Goal: Information Seeking & Learning: Learn about a topic

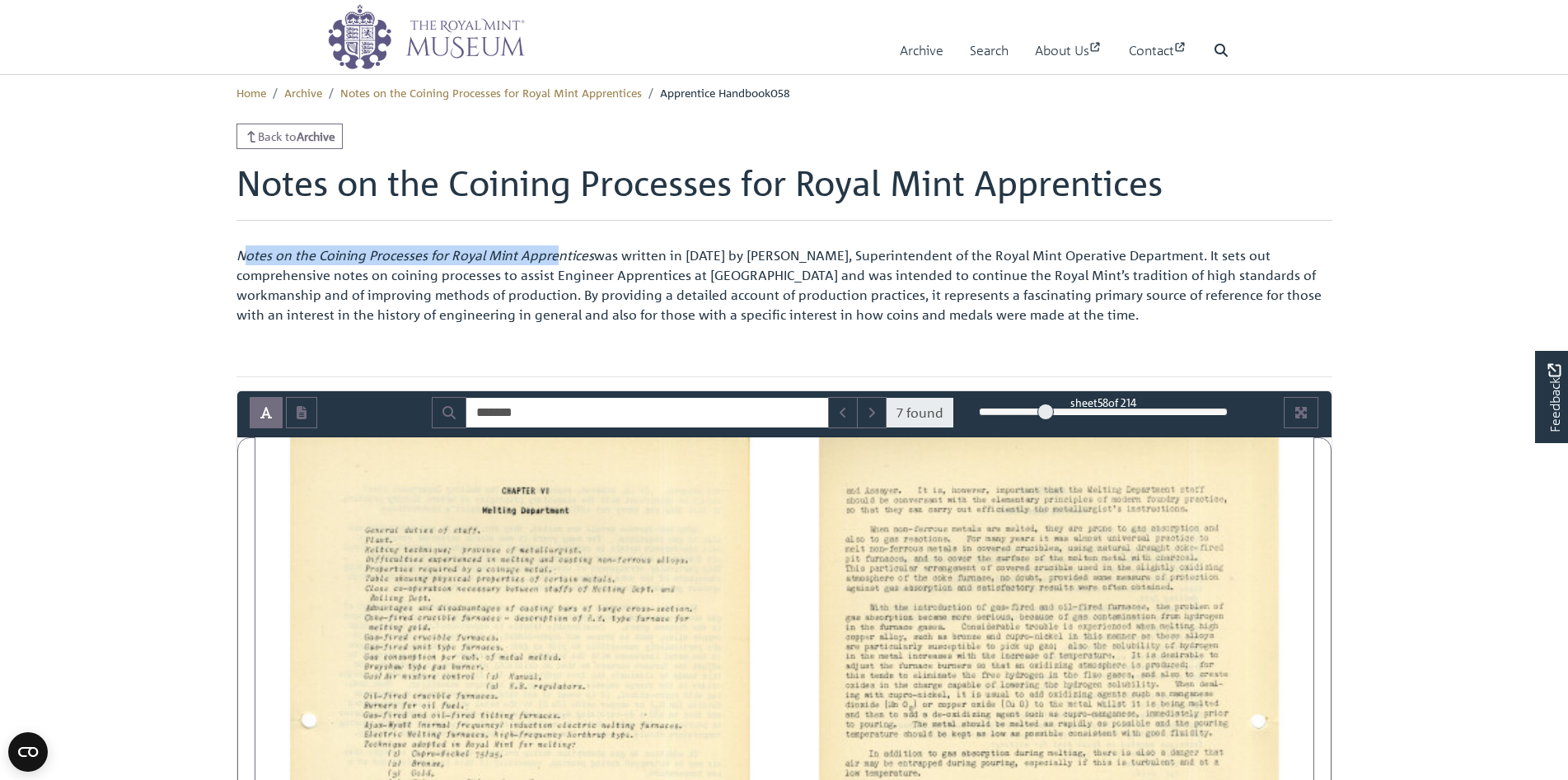
drag, startPoint x: 241, startPoint y: 256, endPoint x: 554, endPoint y: 249, distance: 313.1
click at [554, 249] on em "Notes on the Coining Processes for Royal Mint Apprentices" at bounding box center [415, 255] width 358 height 16
drag, startPoint x: 239, startPoint y: 256, endPoint x: 591, endPoint y: 253, distance: 352.0
click at [591, 253] on p "Notes on the Coining Processes for Royal Mint Apprentices was written in [DATE]…" at bounding box center [784, 285] width 1096 height 79
copy em "Notes on the Coining Processes for Royal Mint Apprentices"
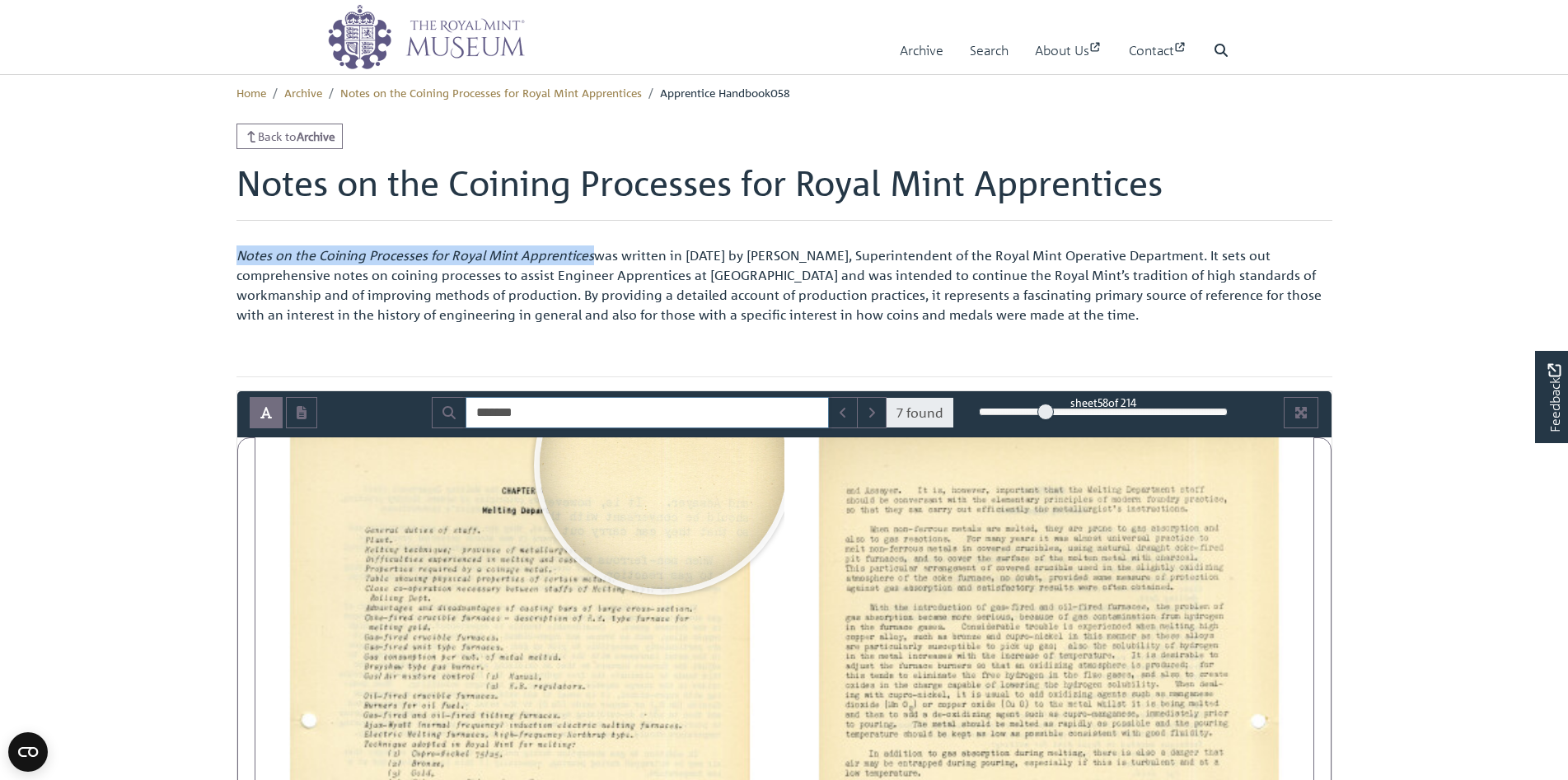
click at [572, 413] on input "*******" at bounding box center [646, 413] width 363 height 31
click at [1054, 416] on div at bounding box center [1046, 412] width 16 height 16
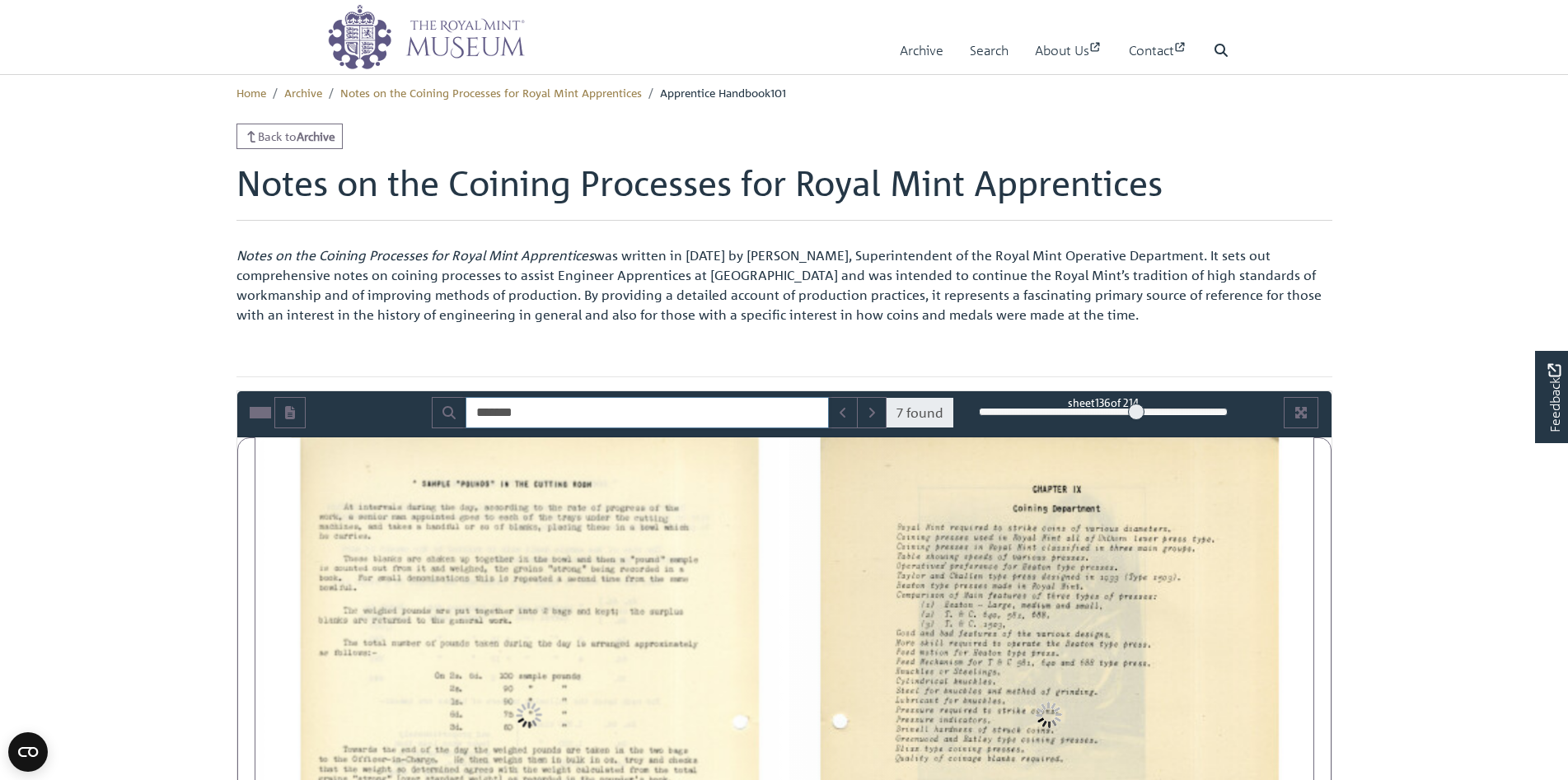
drag, startPoint x: 1094, startPoint y: 415, endPoint x: 1137, endPoint y: 412, distance: 43.1
click at [1137, 412] on div at bounding box center [1136, 412] width 16 height 16
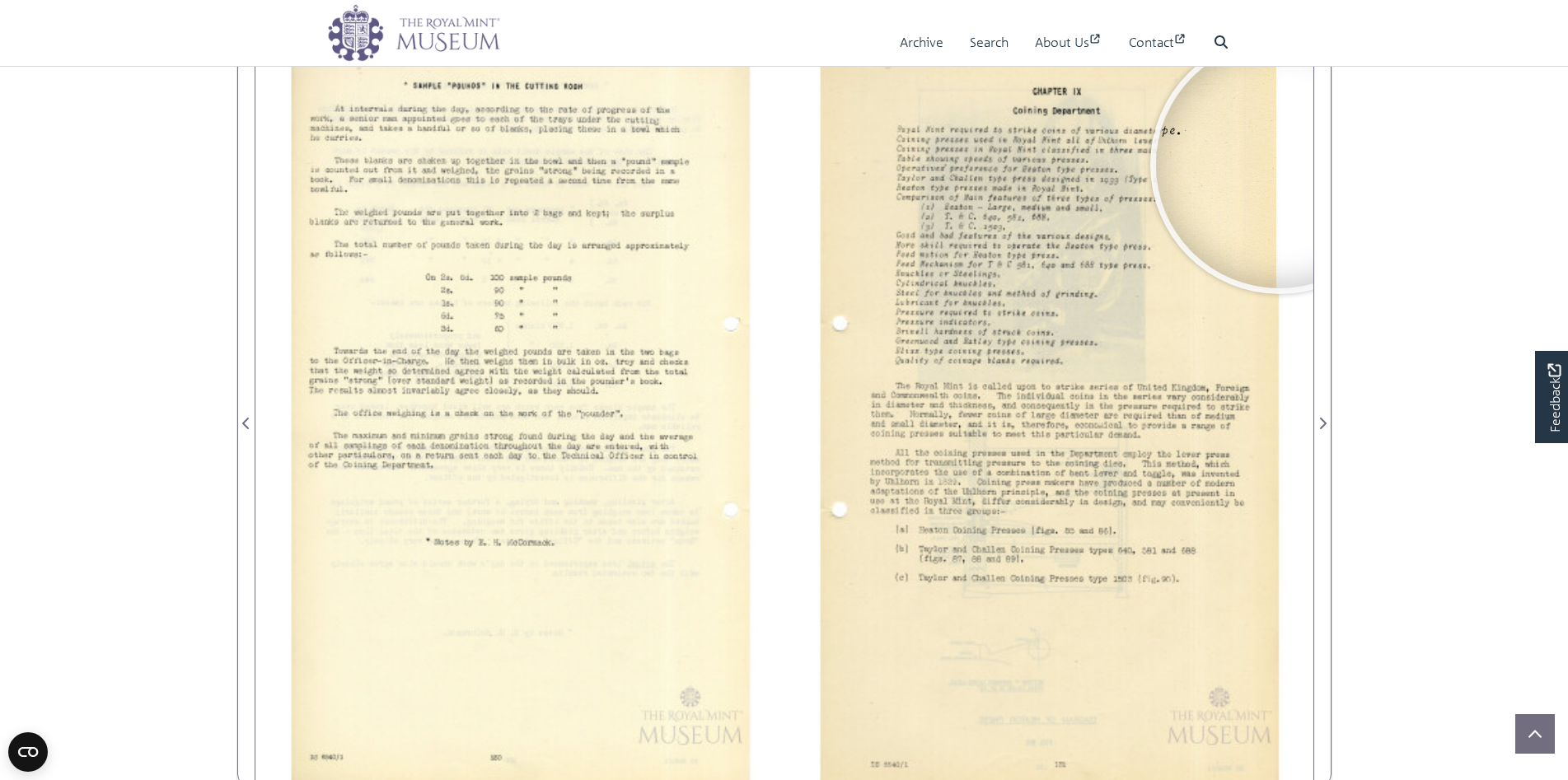
scroll to position [412, 0]
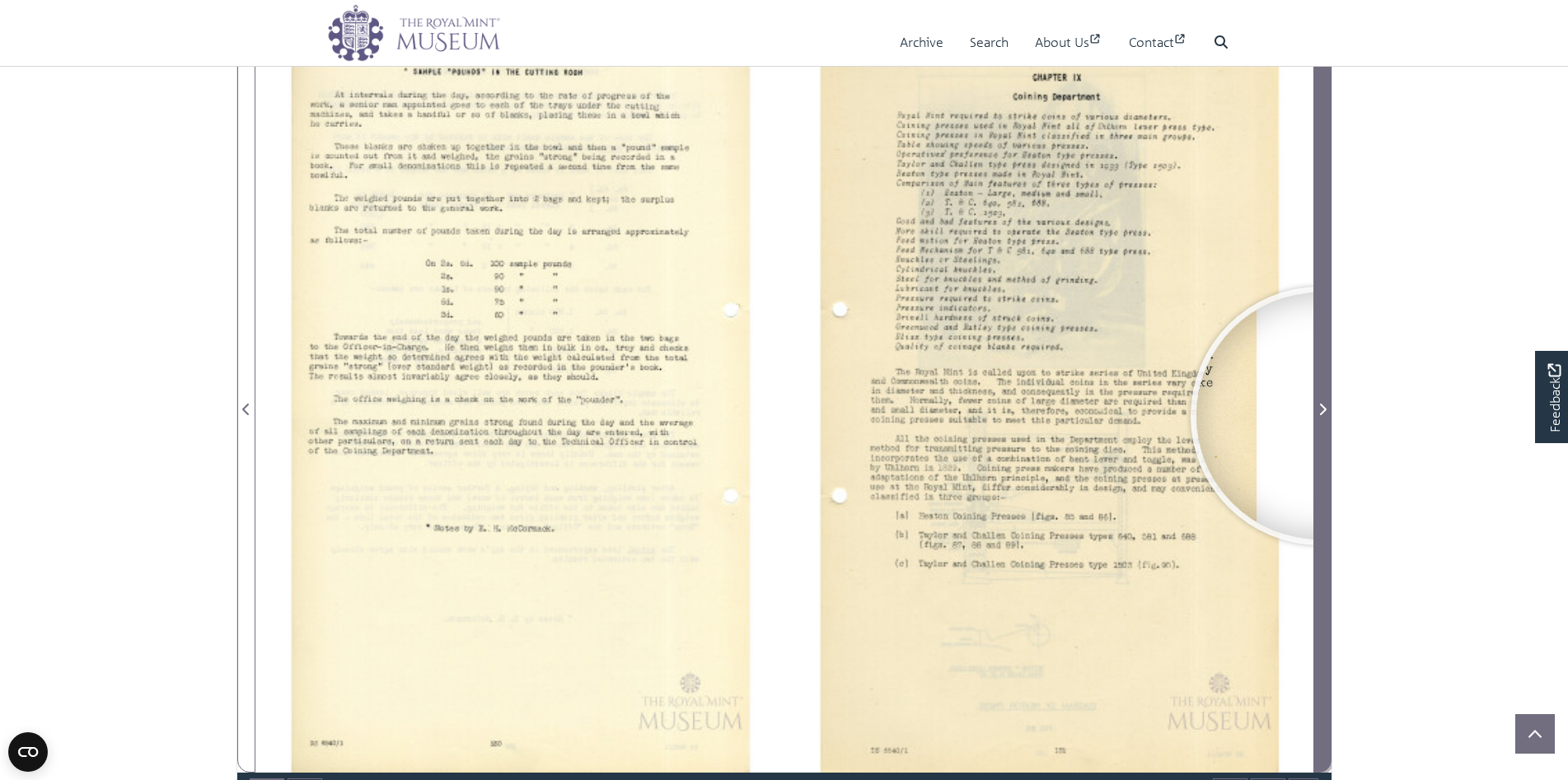
click at [1320, 416] on span "Next Page" at bounding box center [1322, 409] width 16 height 19
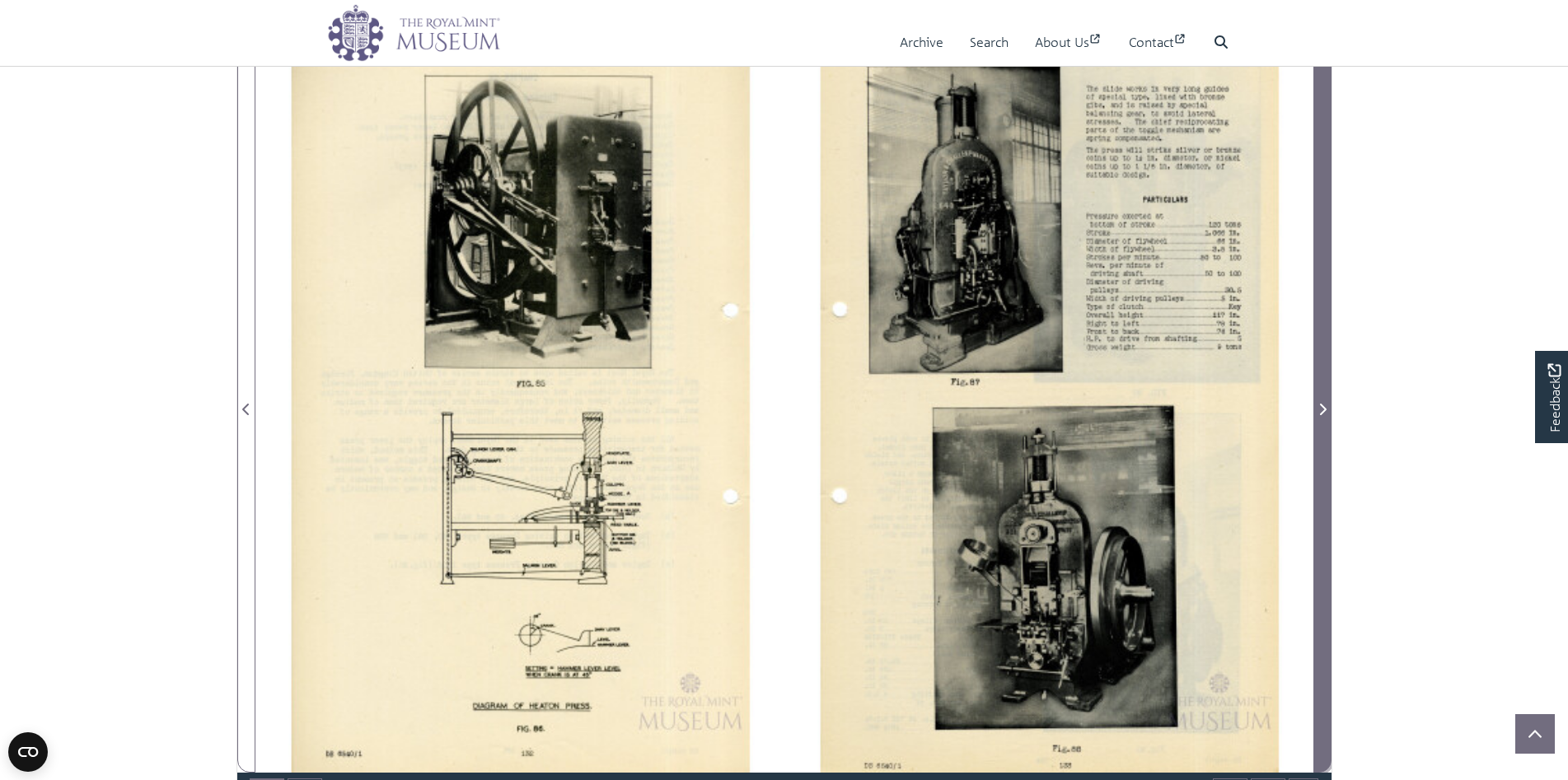
click at [1320, 416] on span "Next Page" at bounding box center [1322, 409] width 16 height 19
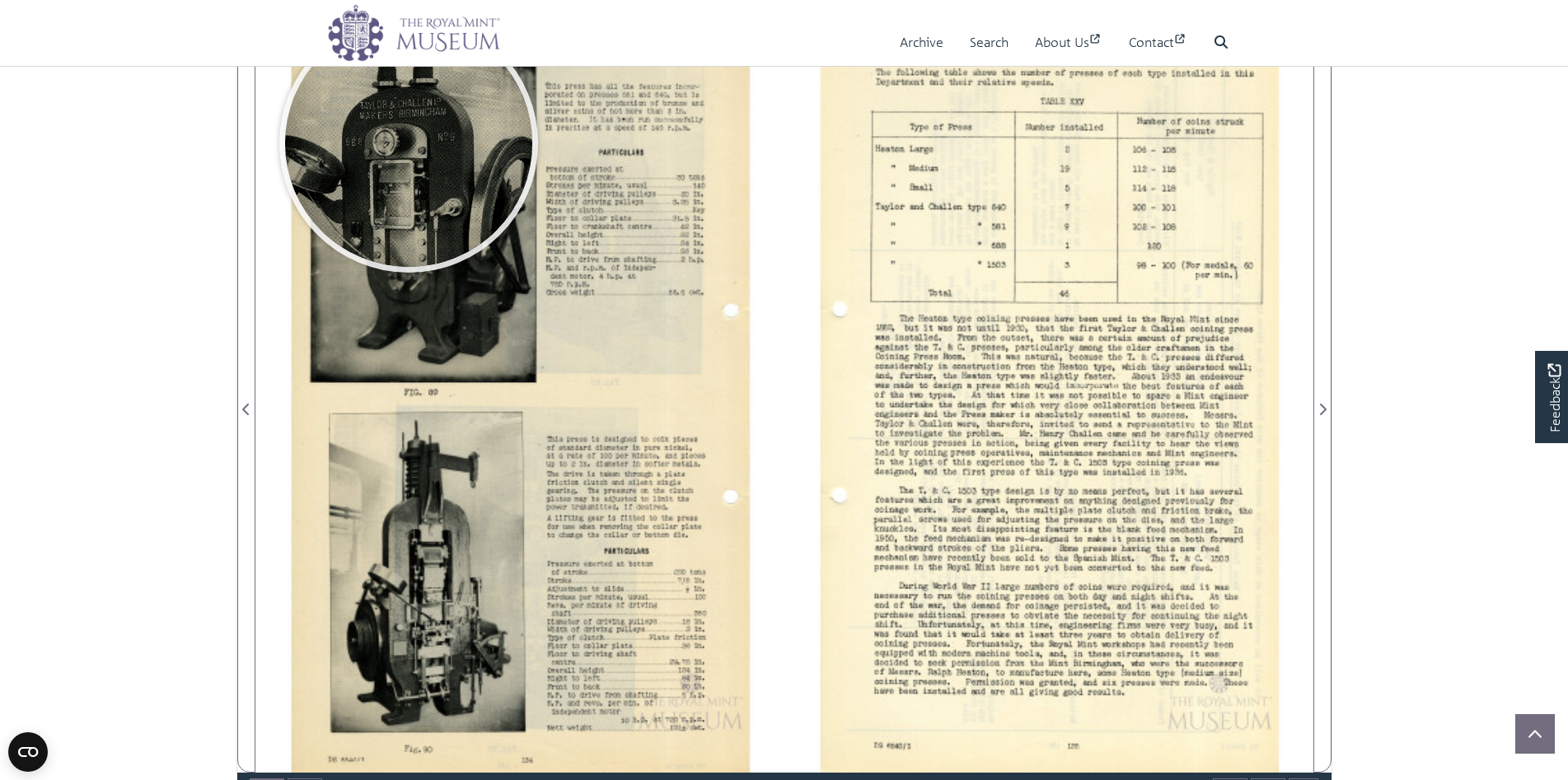
click at [409, 143] on div at bounding box center [408, 142] width 247 height 247
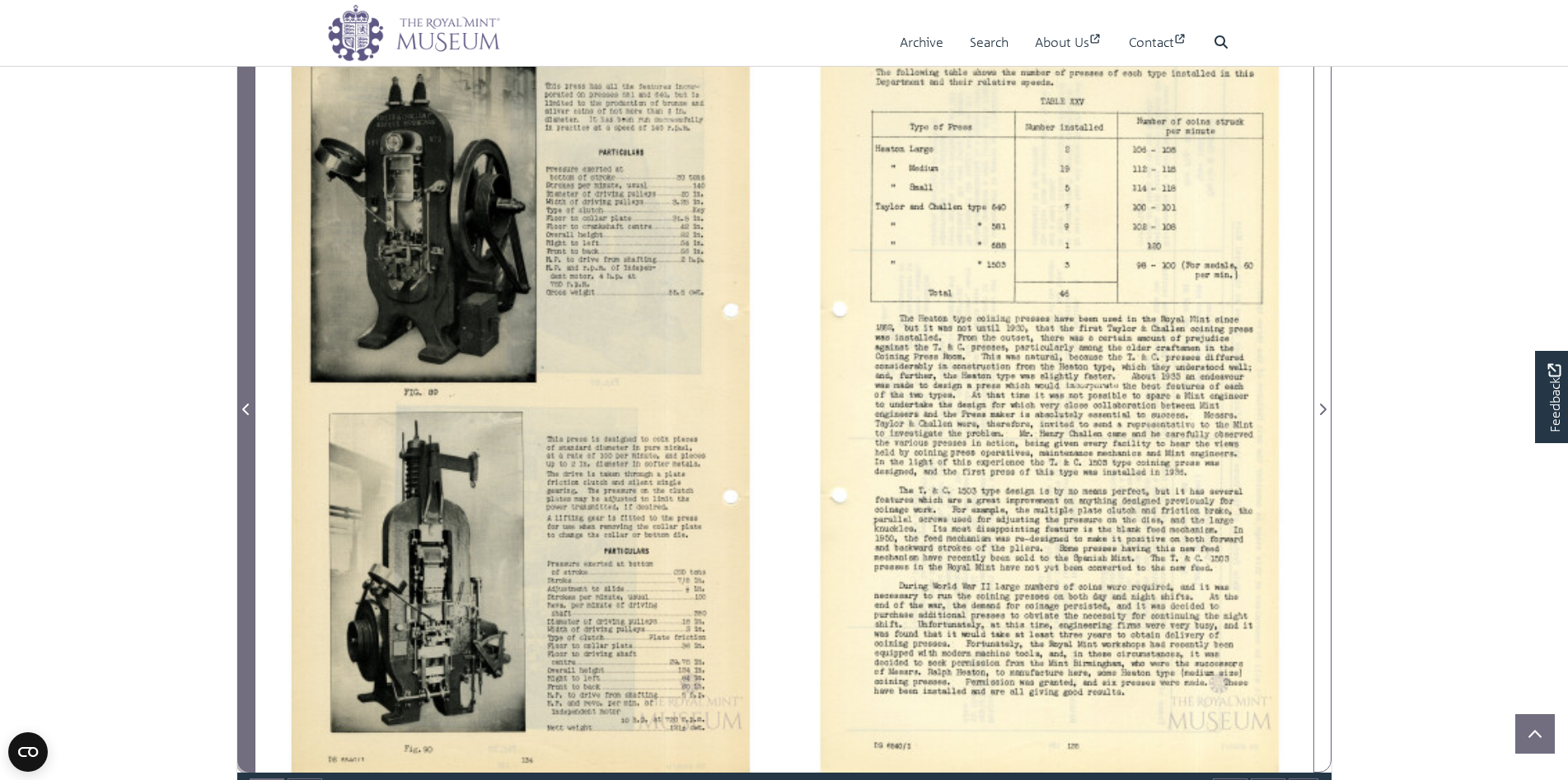
click at [242, 406] on icon "Previous Page" at bounding box center [246, 410] width 9 height 14
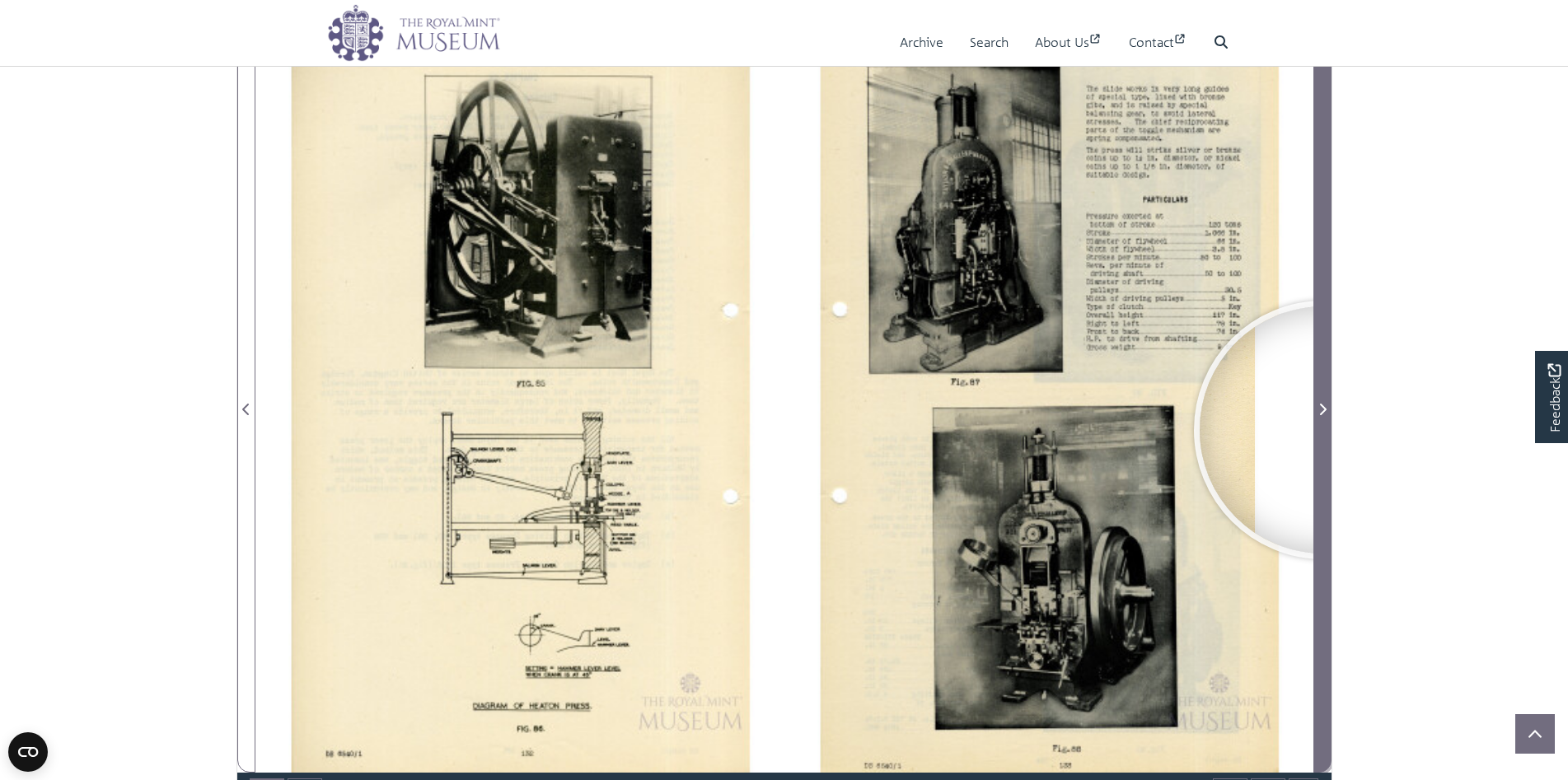
click at [1324, 430] on span "Next Page" at bounding box center [1322, 399] width 16 height 746
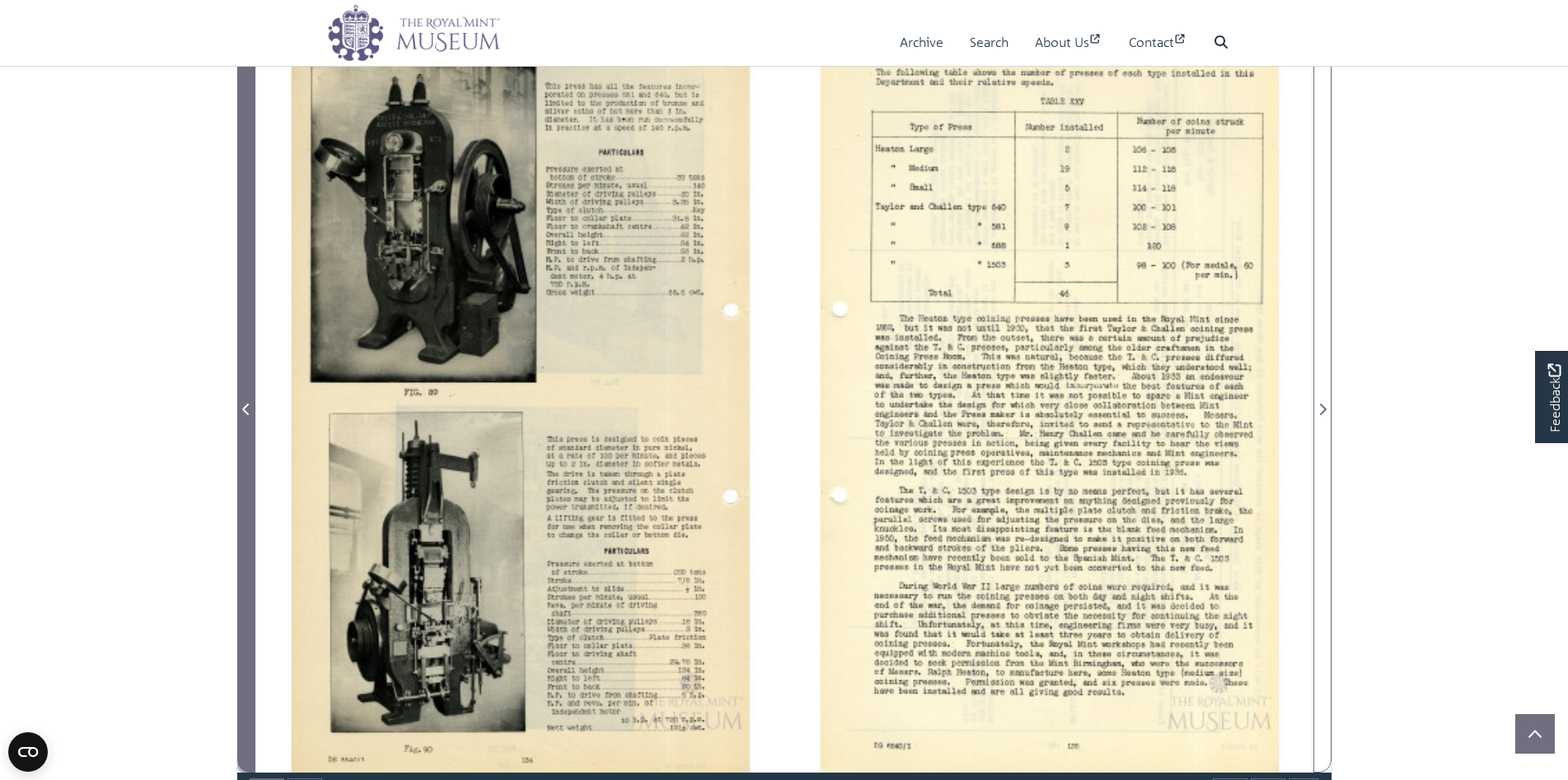
click at [245, 416] on span "Previous Page" at bounding box center [246, 409] width 16 height 19
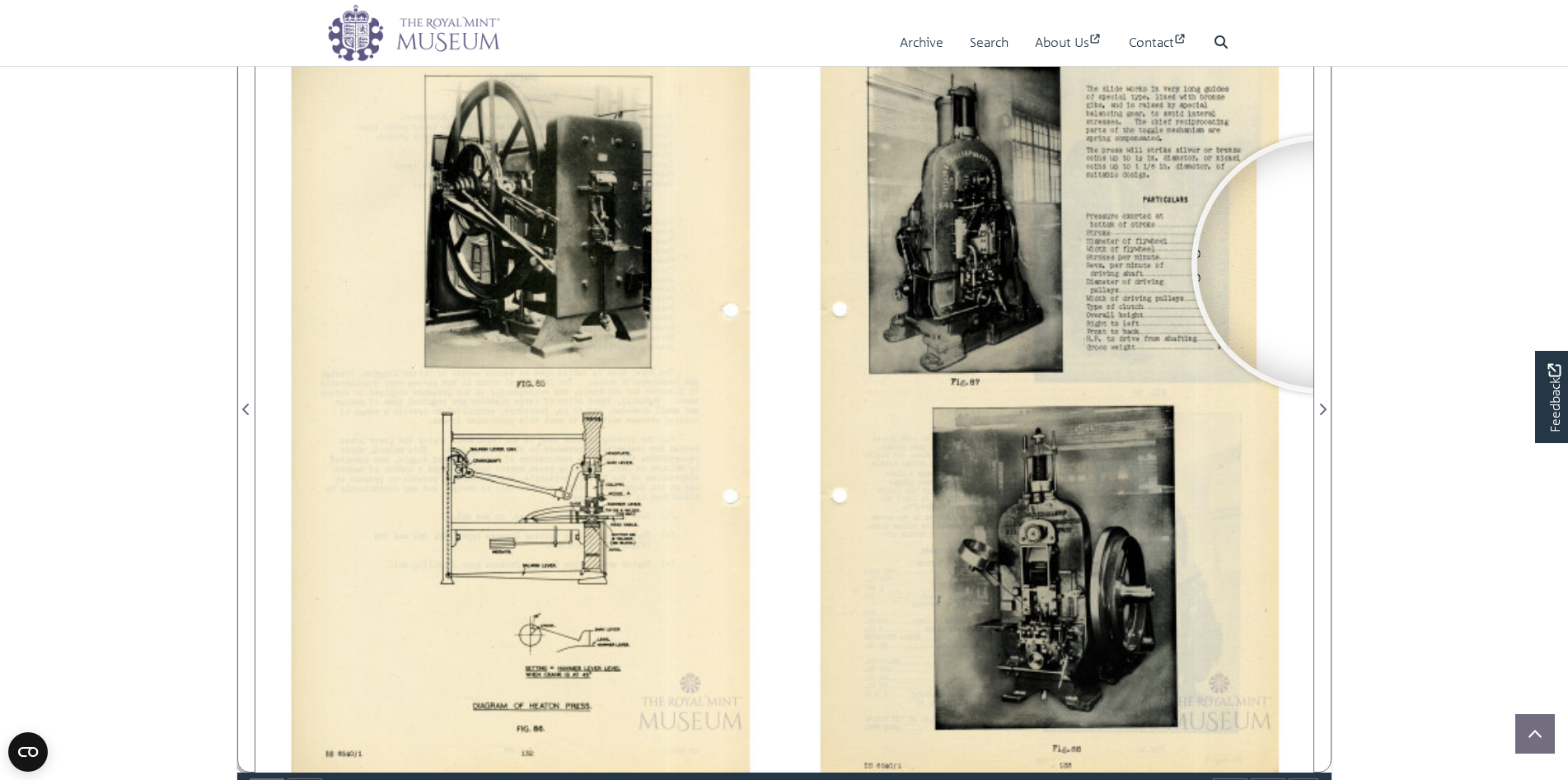
scroll to position [329, 0]
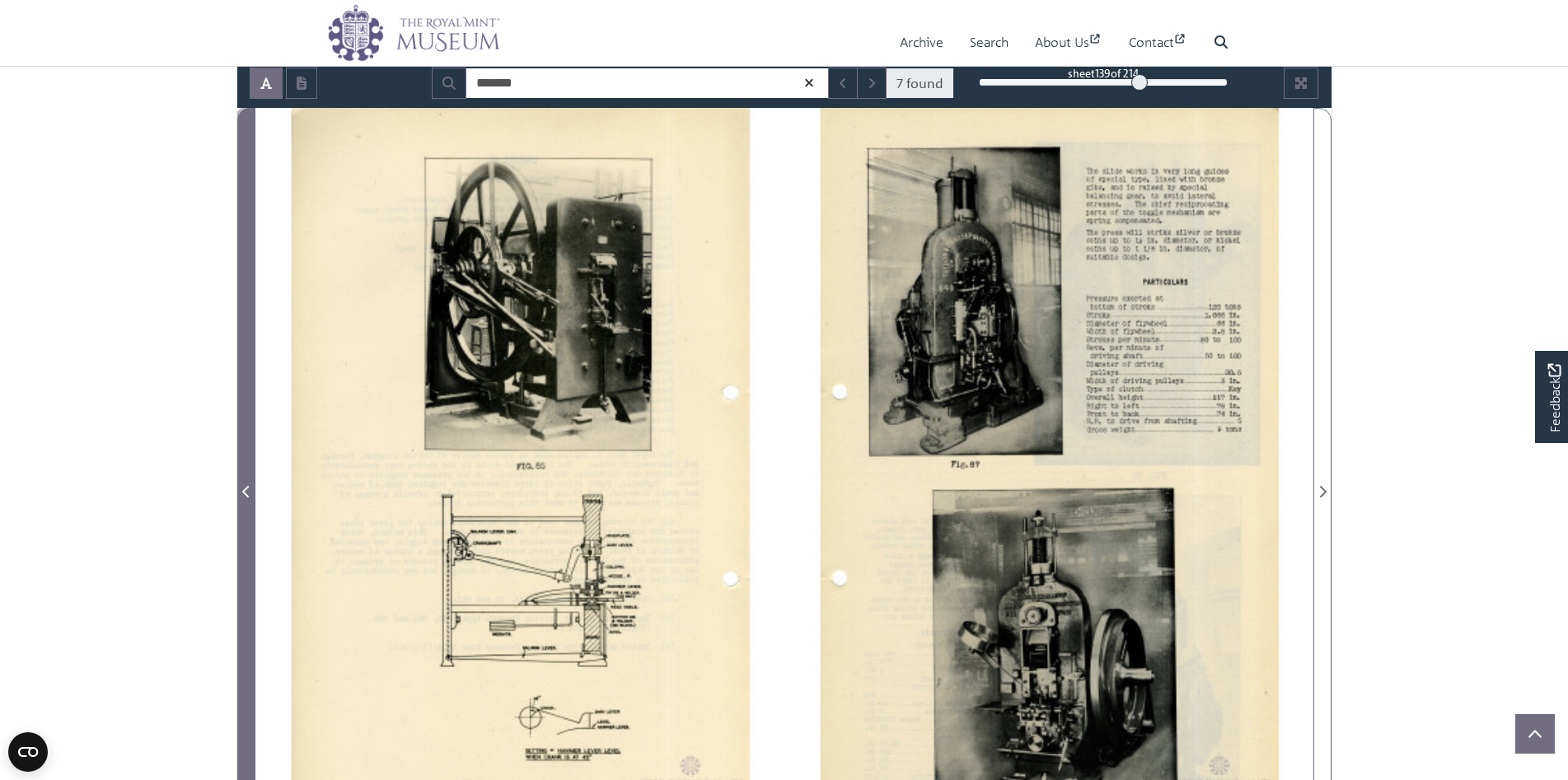
click at [243, 499] on span "Previous Page" at bounding box center [246, 491] width 16 height 19
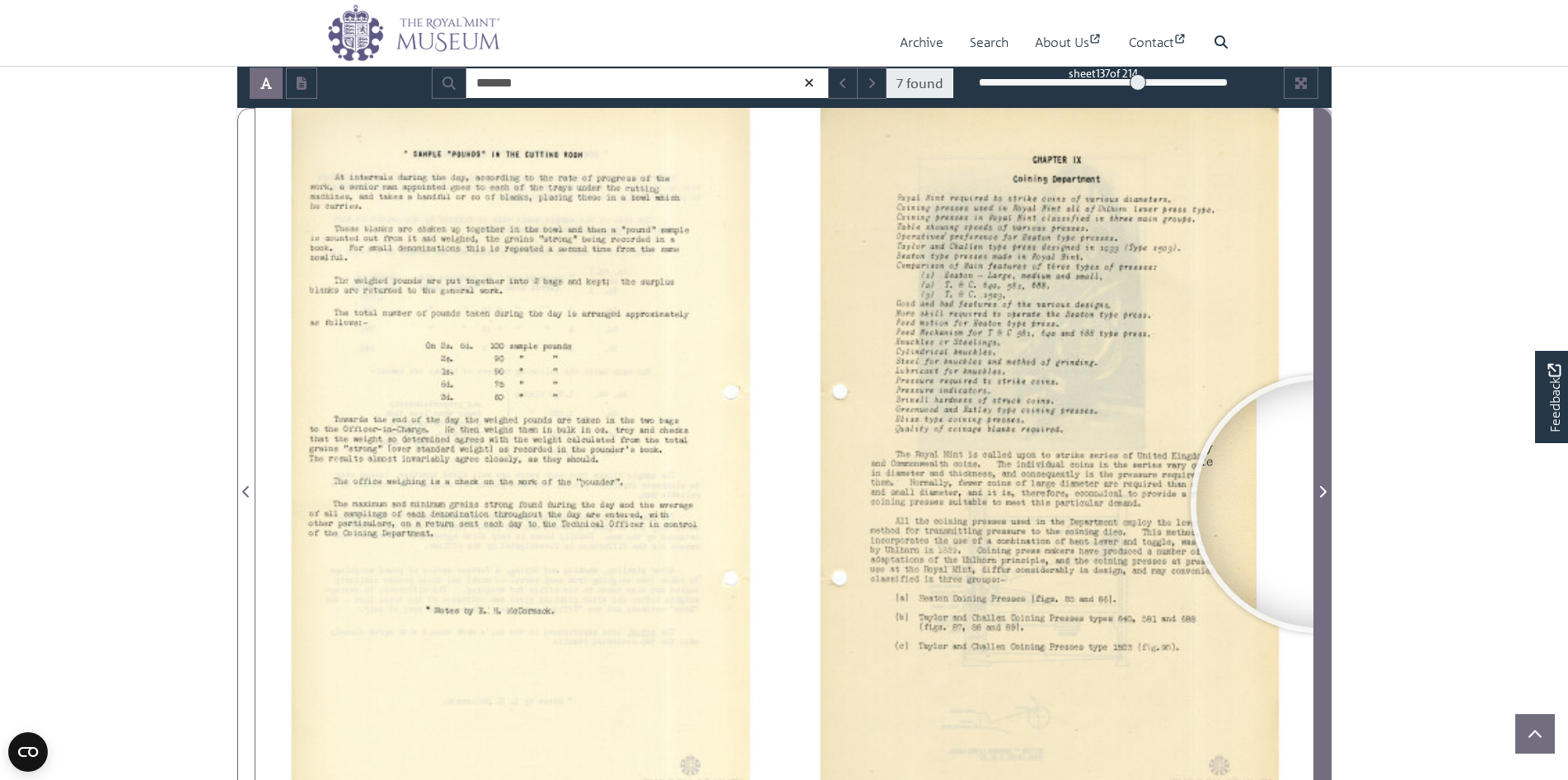
click at [1320, 504] on span "Next Page" at bounding box center [1322, 482] width 16 height 746
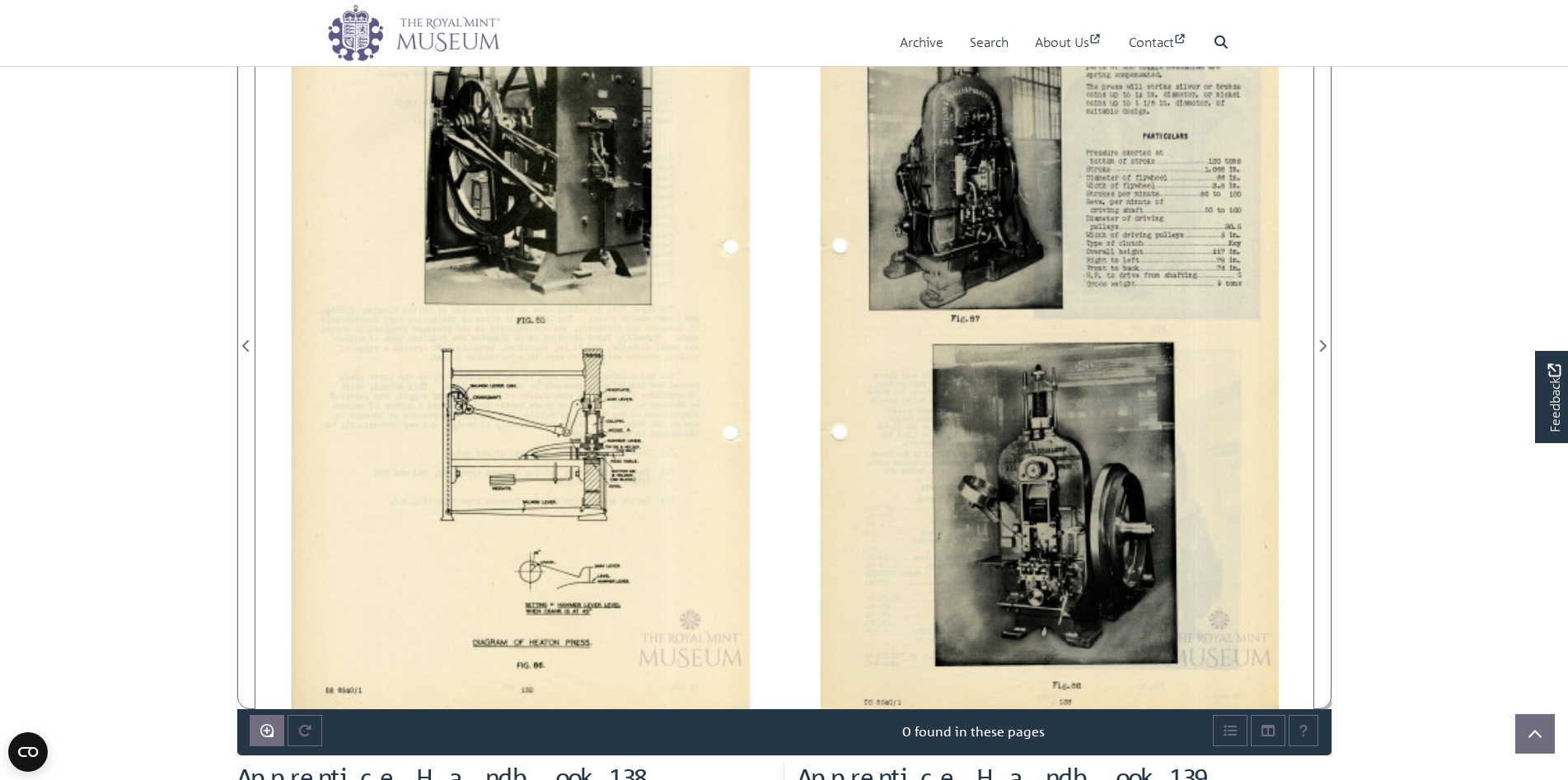
scroll to position [494, 0]
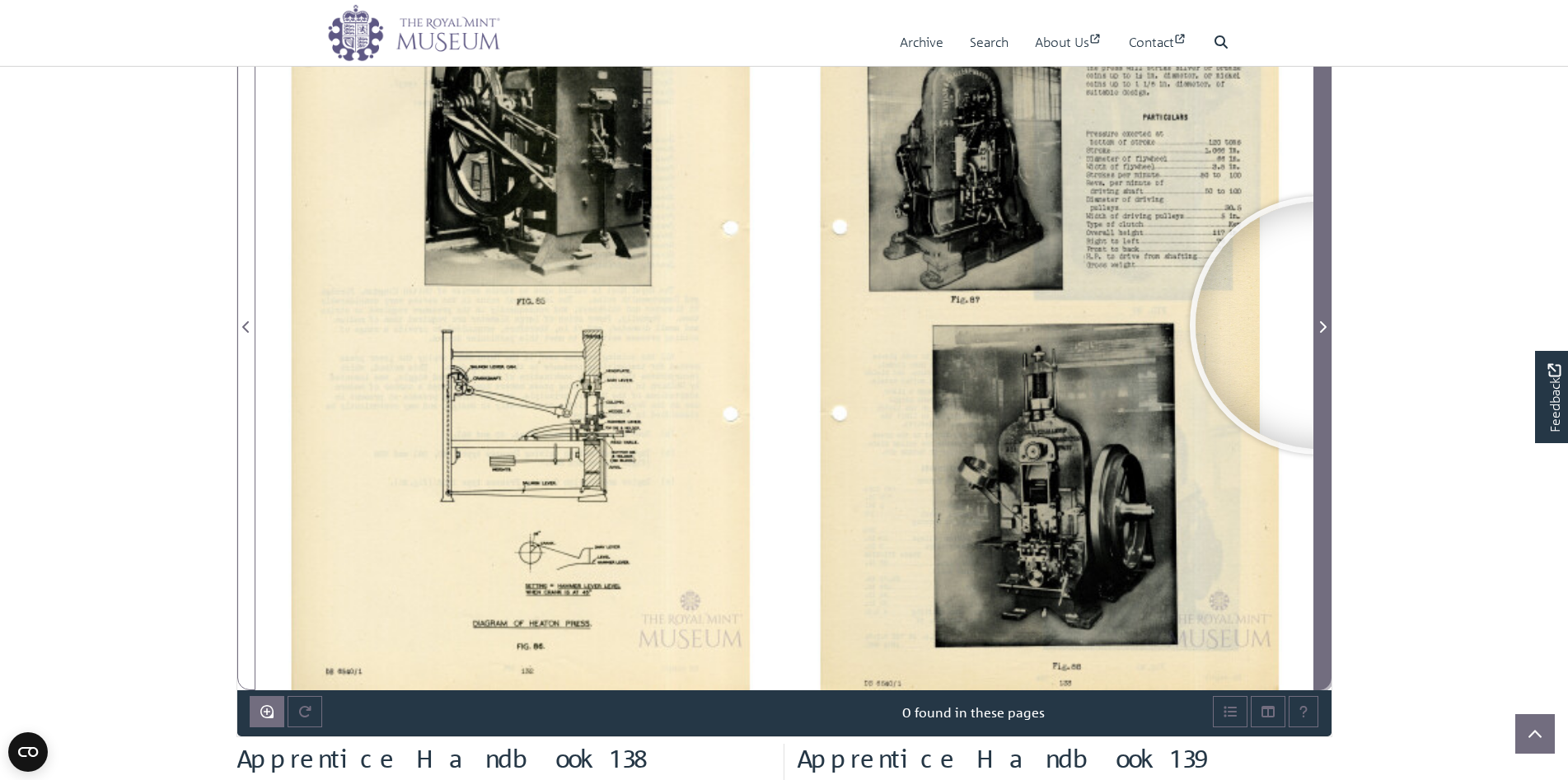
click at [1319, 326] on icon "Next Page" at bounding box center [1323, 328] width 9 height 14
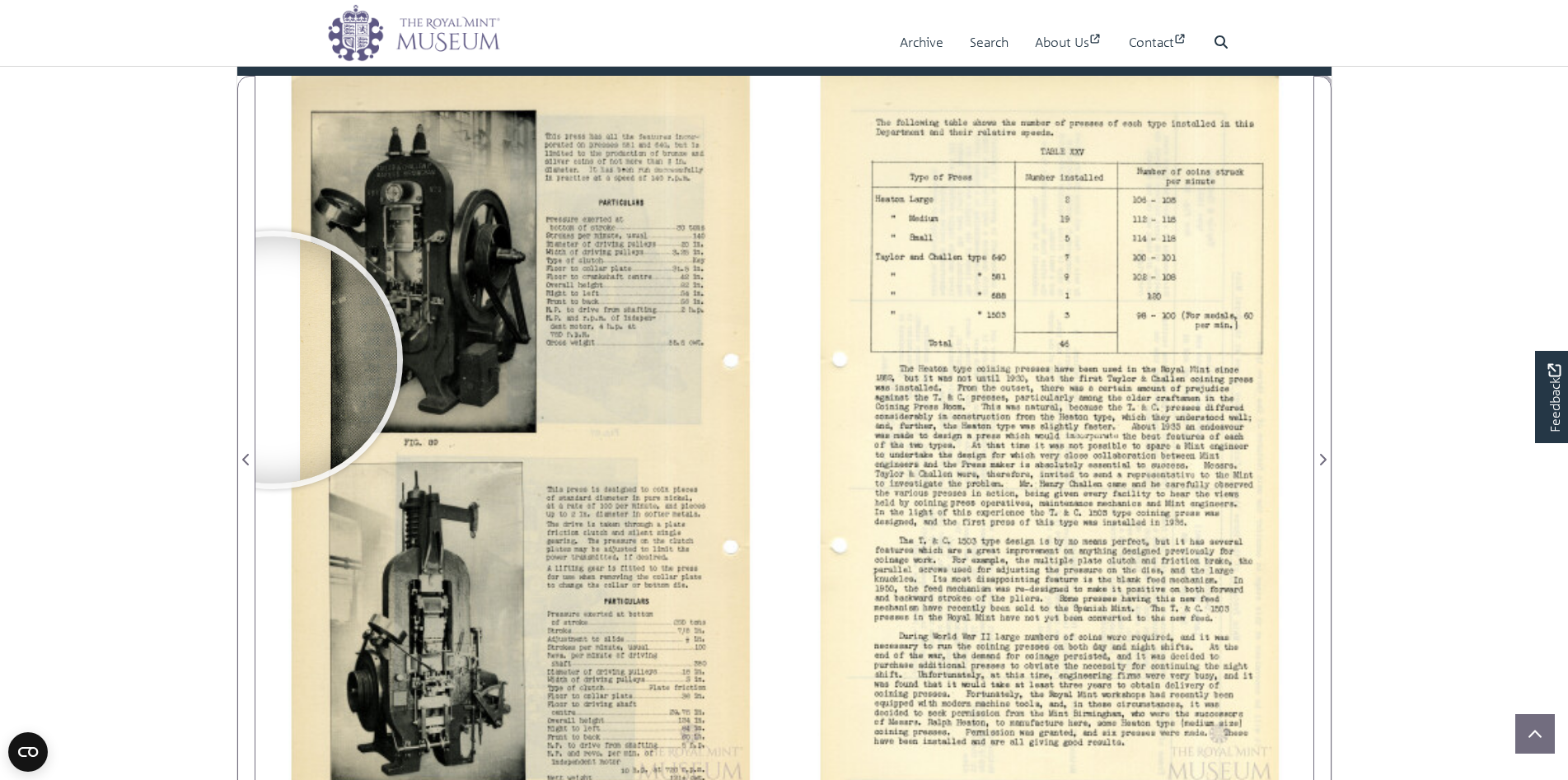
scroll to position [329, 0]
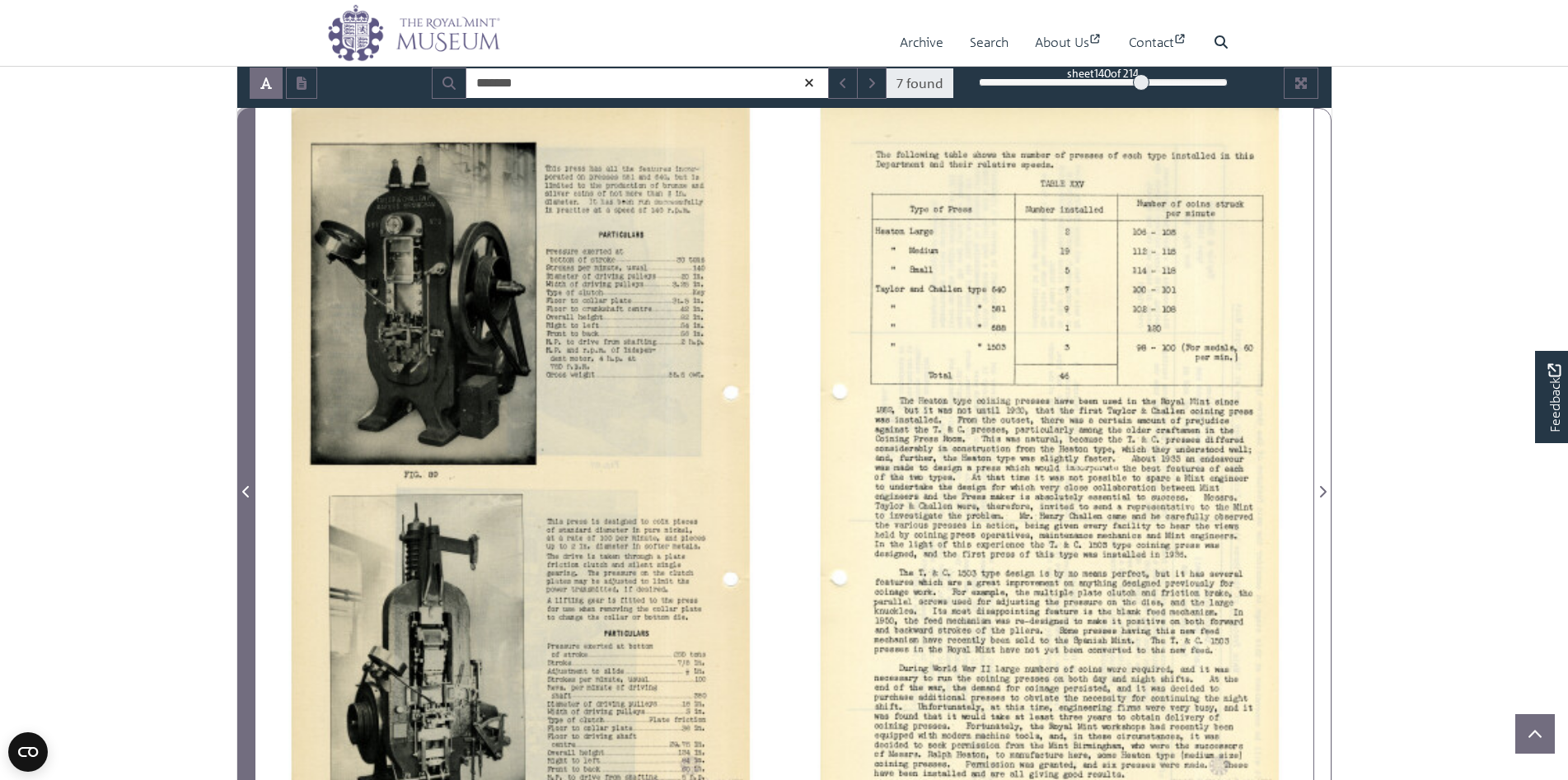
click at [247, 473] on span "Previous Page" at bounding box center [246, 482] width 16 height 746
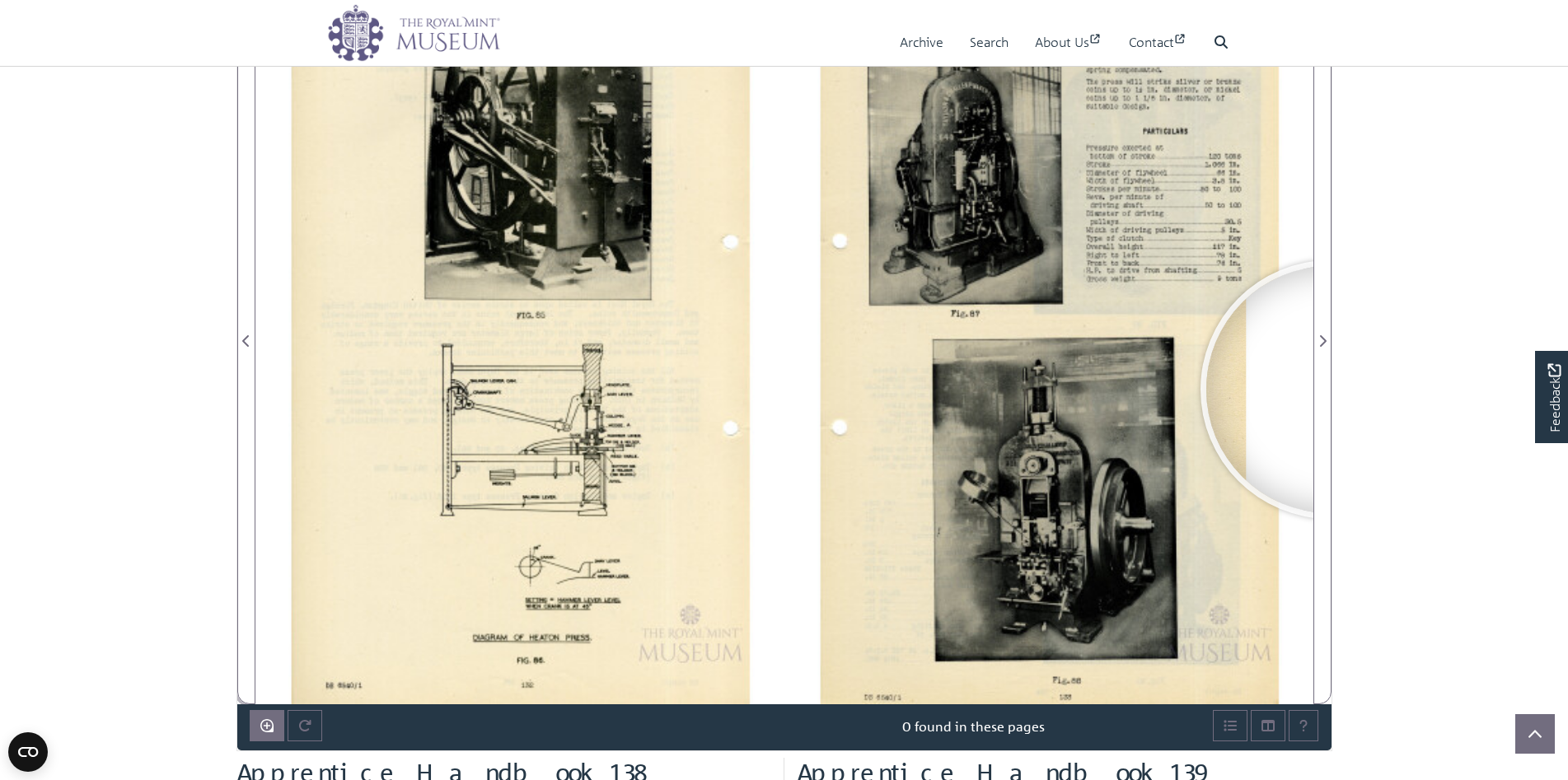
scroll to position [494, 0]
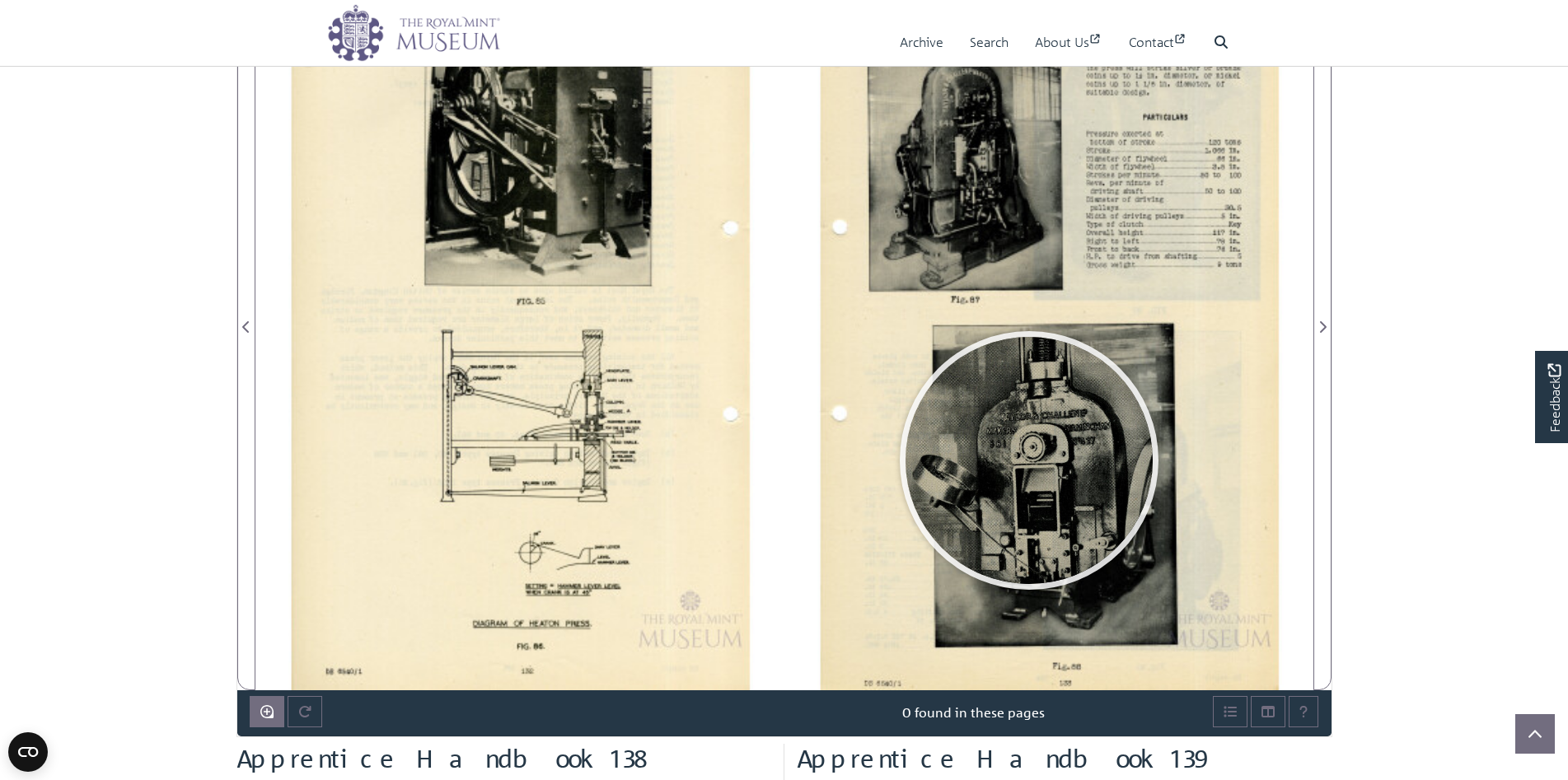
click at [1029, 460] on div at bounding box center [1029, 460] width 247 height 247
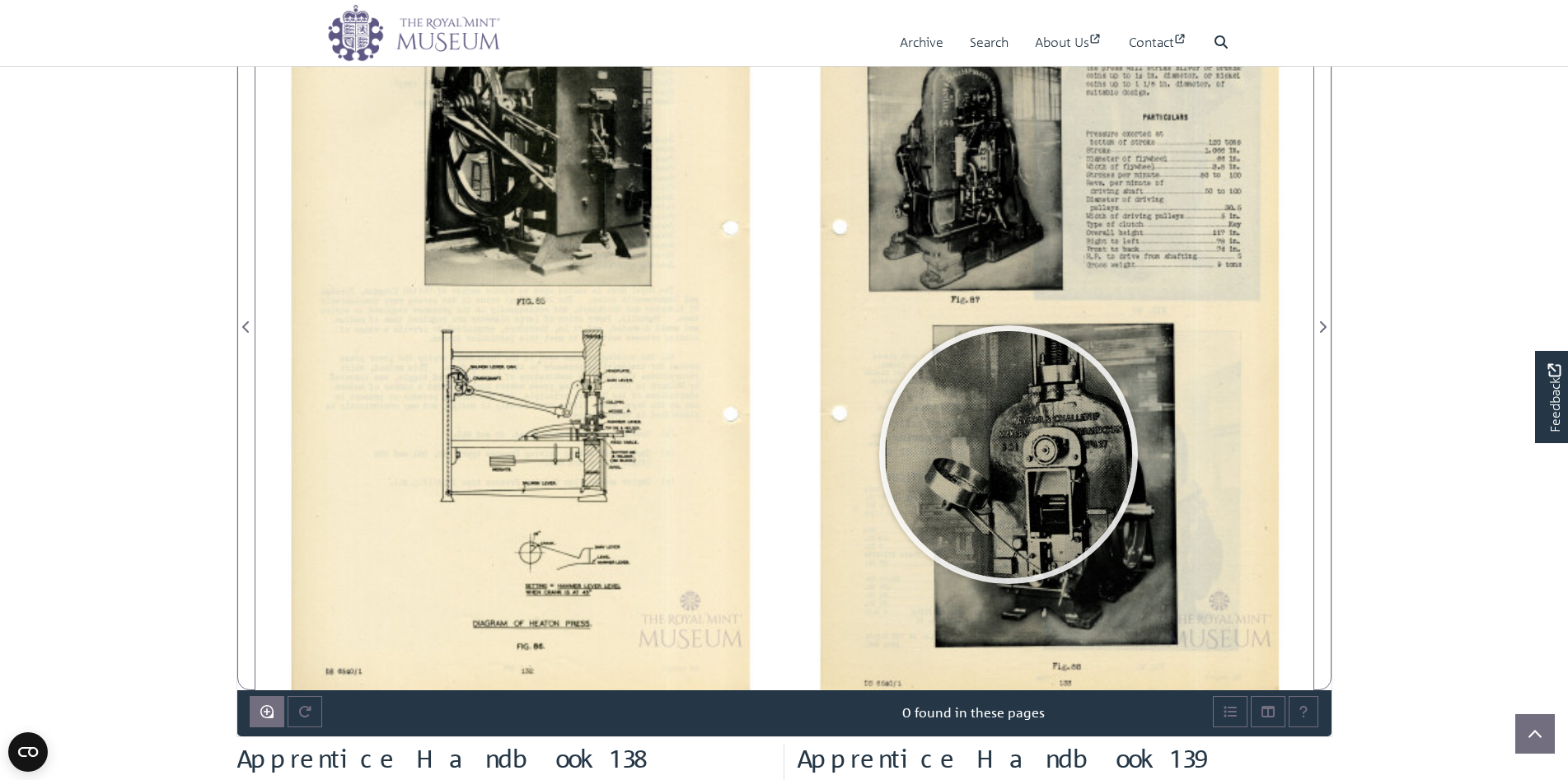
click at [1009, 454] on div at bounding box center [1008, 454] width 247 height 247
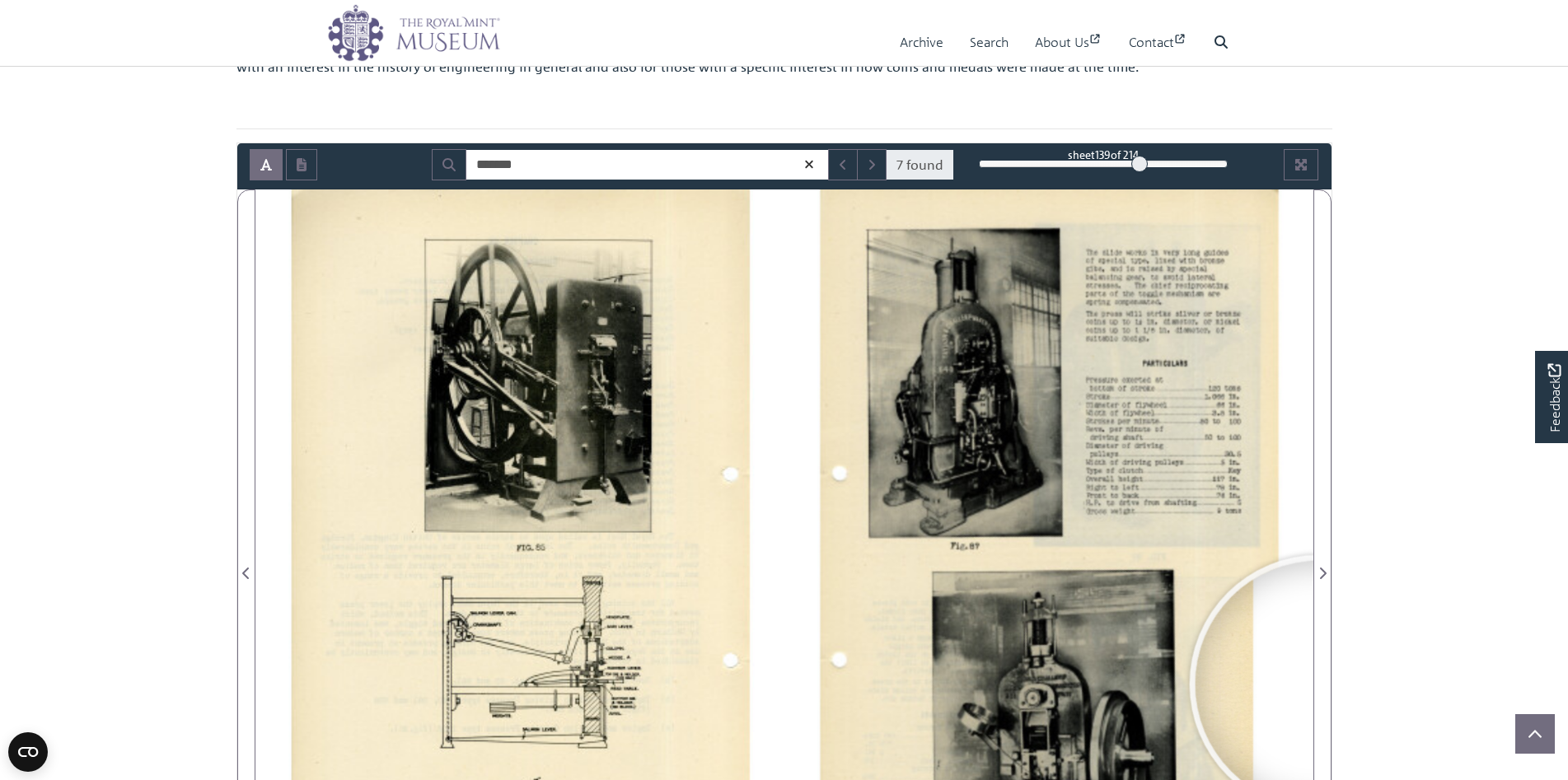
scroll to position [247, 0]
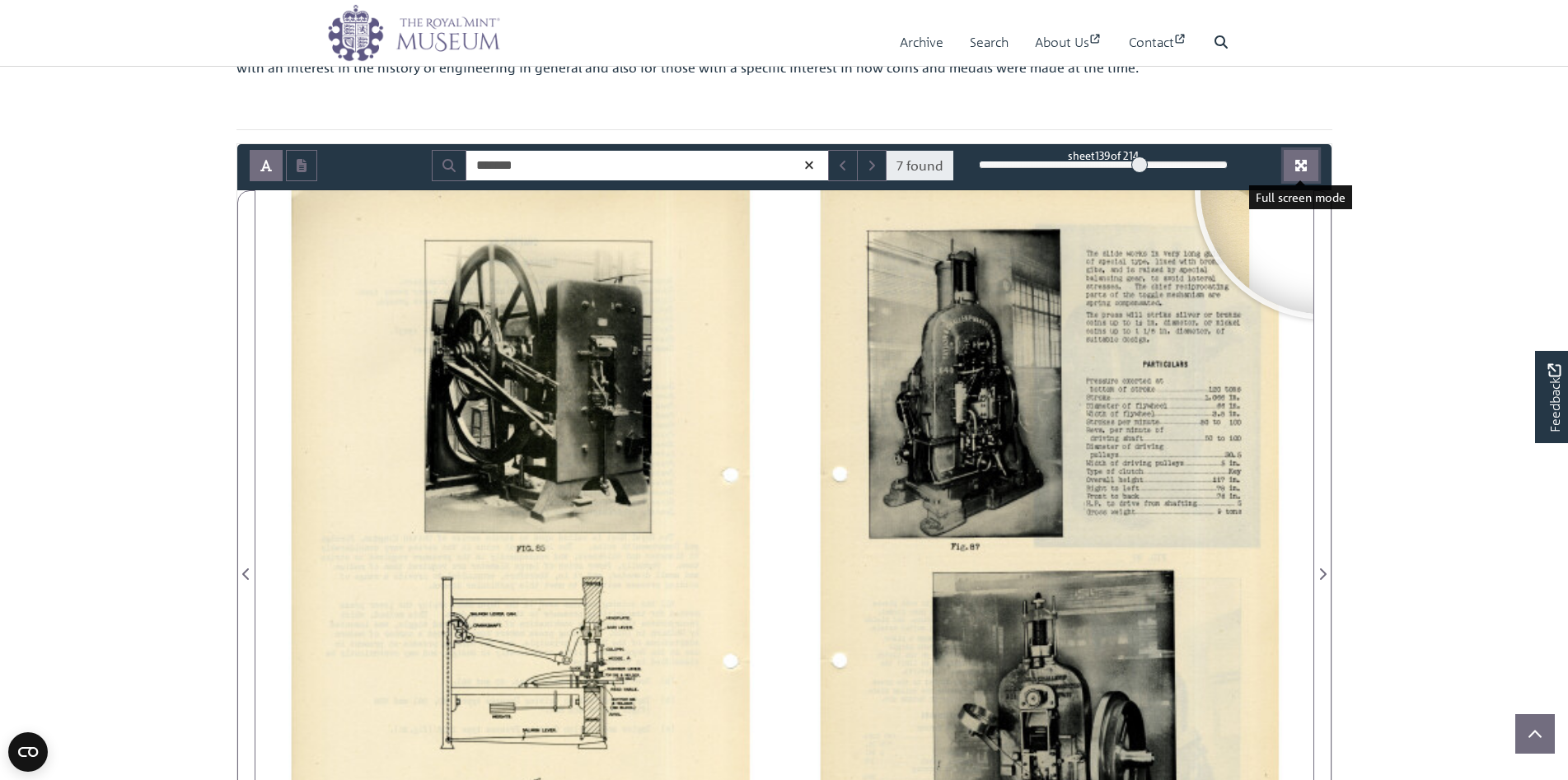
click at [1305, 163] on icon "Full screen mode" at bounding box center [1301, 166] width 12 height 12
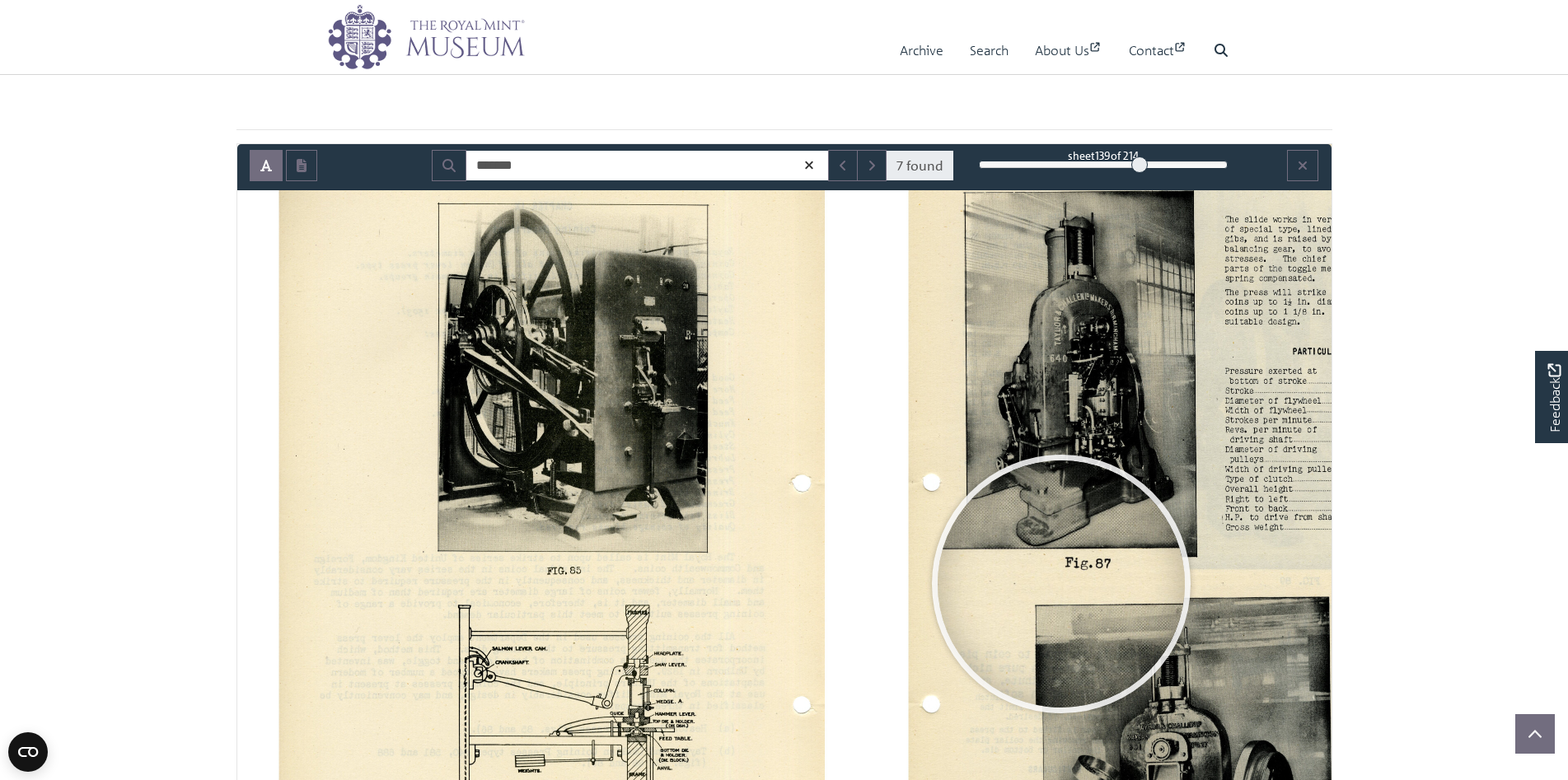
scroll to position [74, 0]
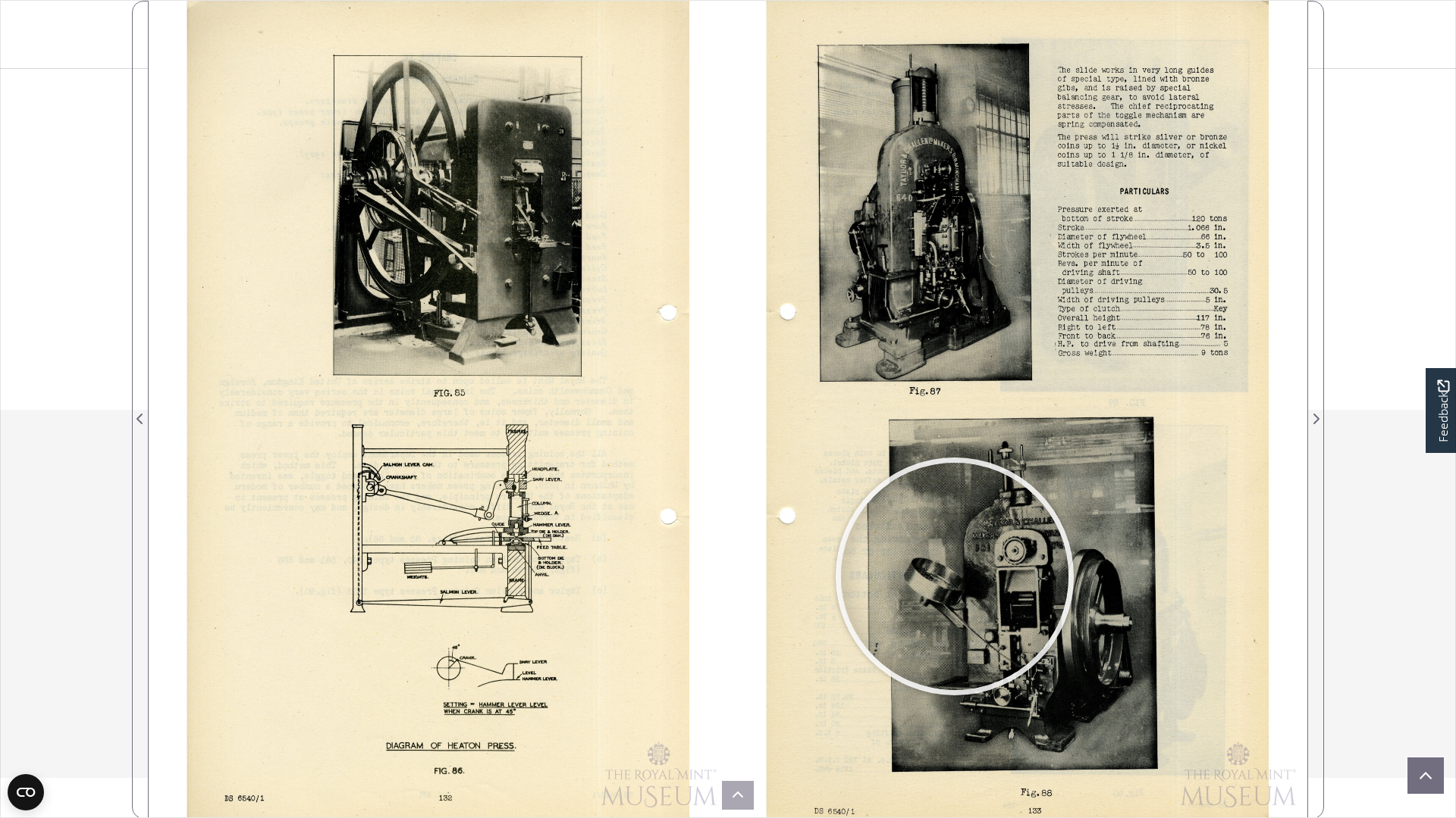
click at [955, 577] on div at bounding box center [954, 577] width 227 height 227
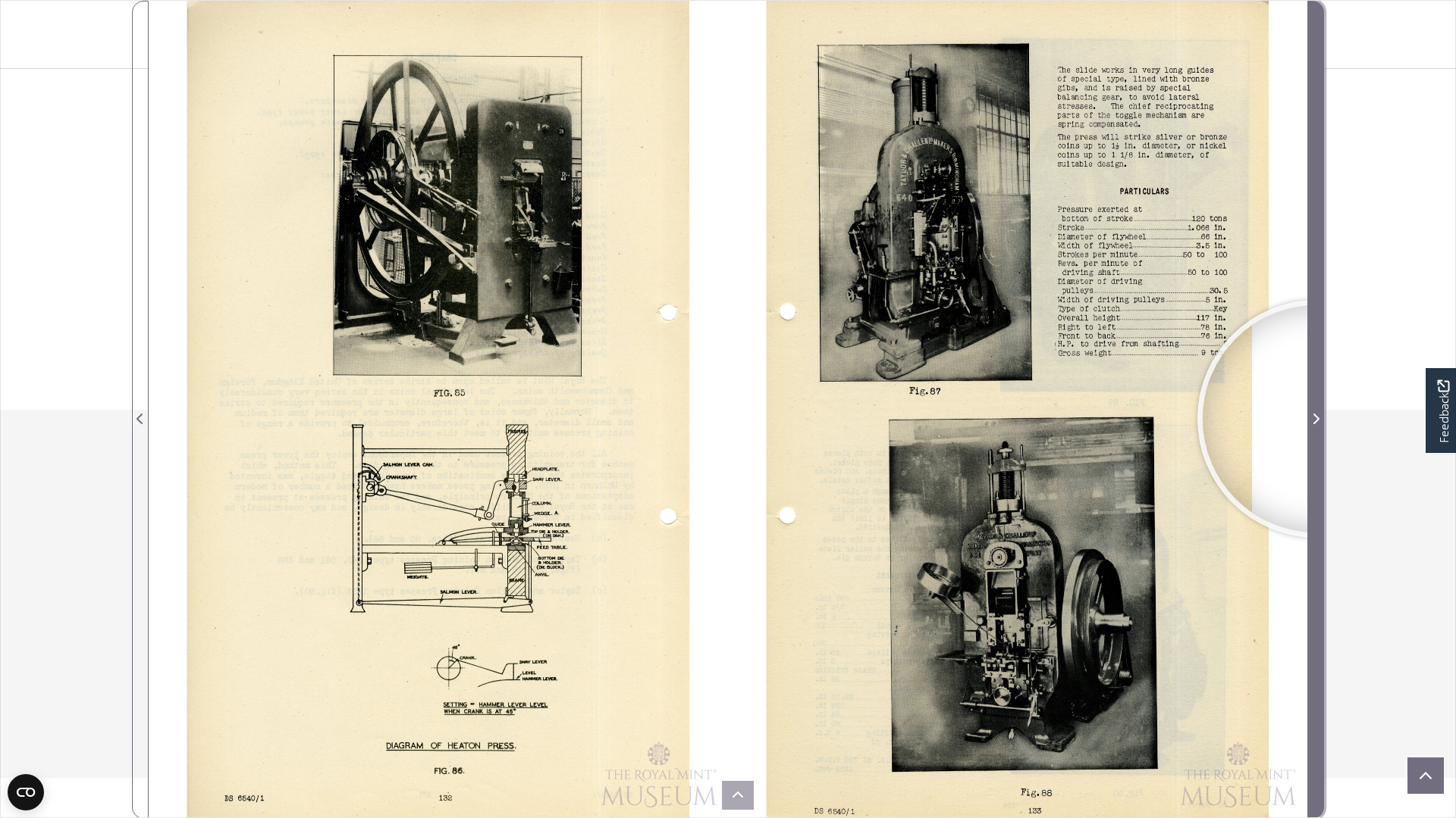
click at [1316, 419] on icon "Next Page" at bounding box center [1315, 419] width 8 height 12
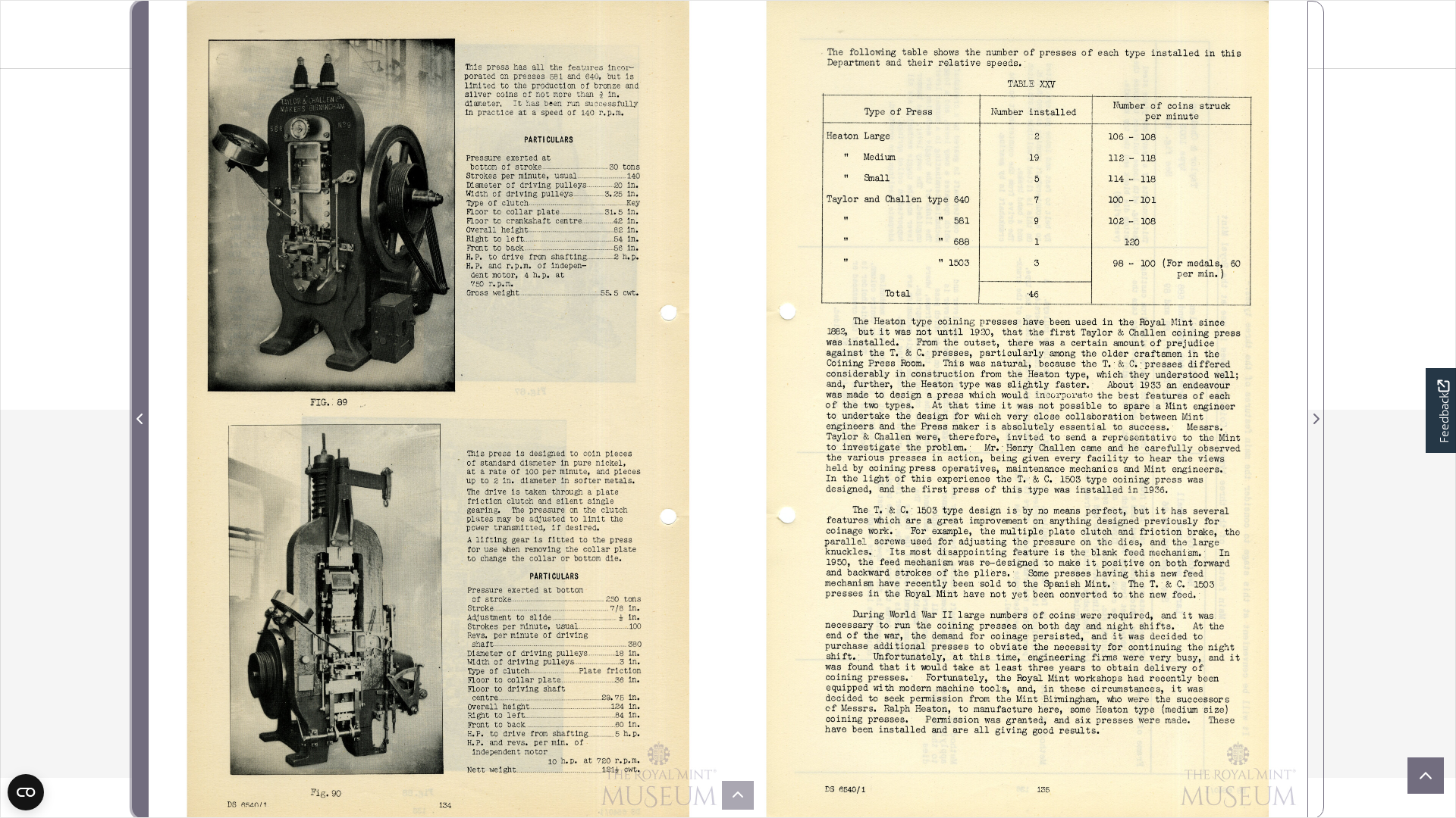
click at [144, 424] on icon "Previous Page" at bounding box center [140, 419] width 8 height 12
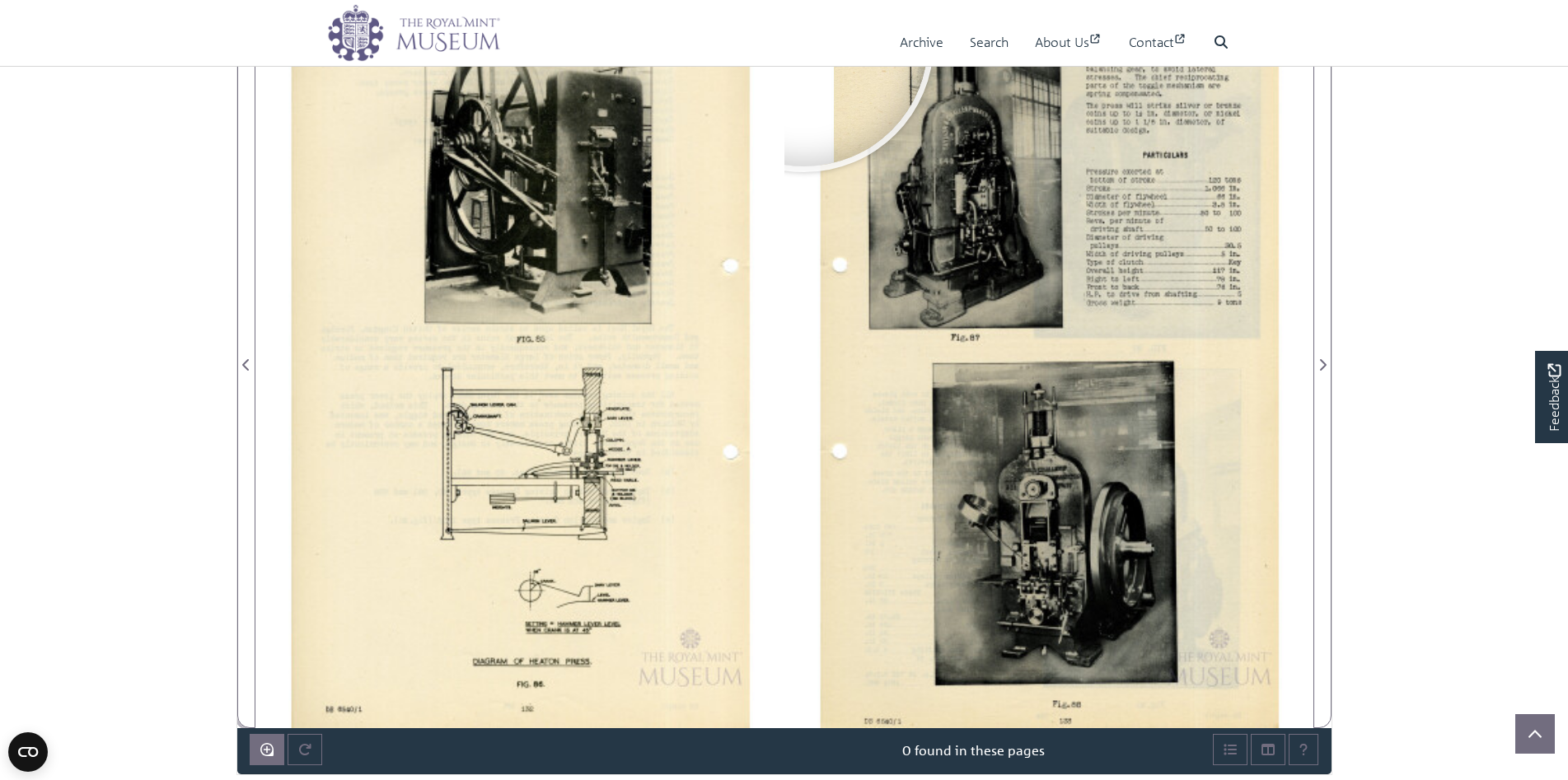
scroll to position [485, 0]
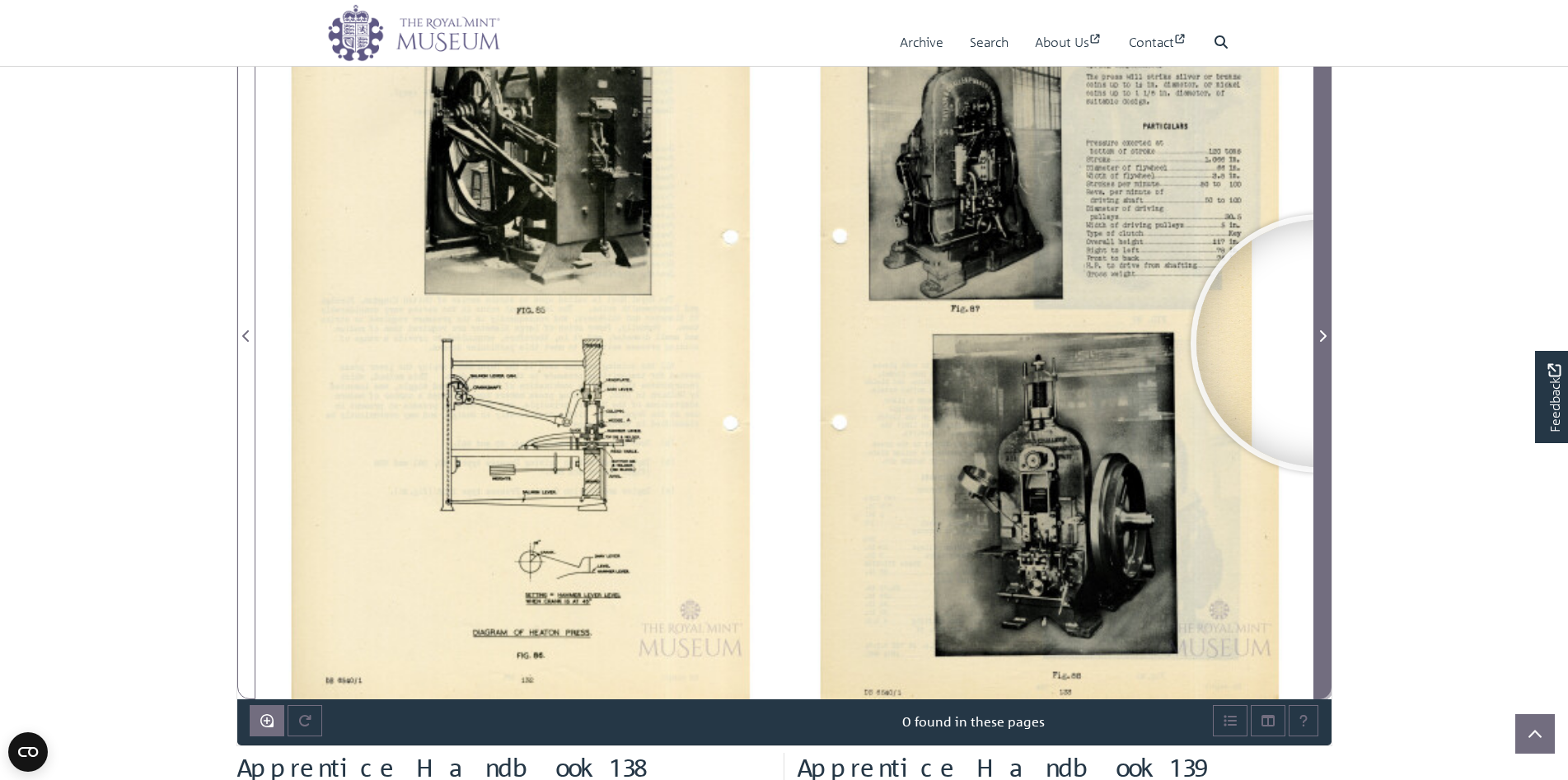
click at [1320, 344] on span "Next Page" at bounding box center [1322, 336] width 16 height 19
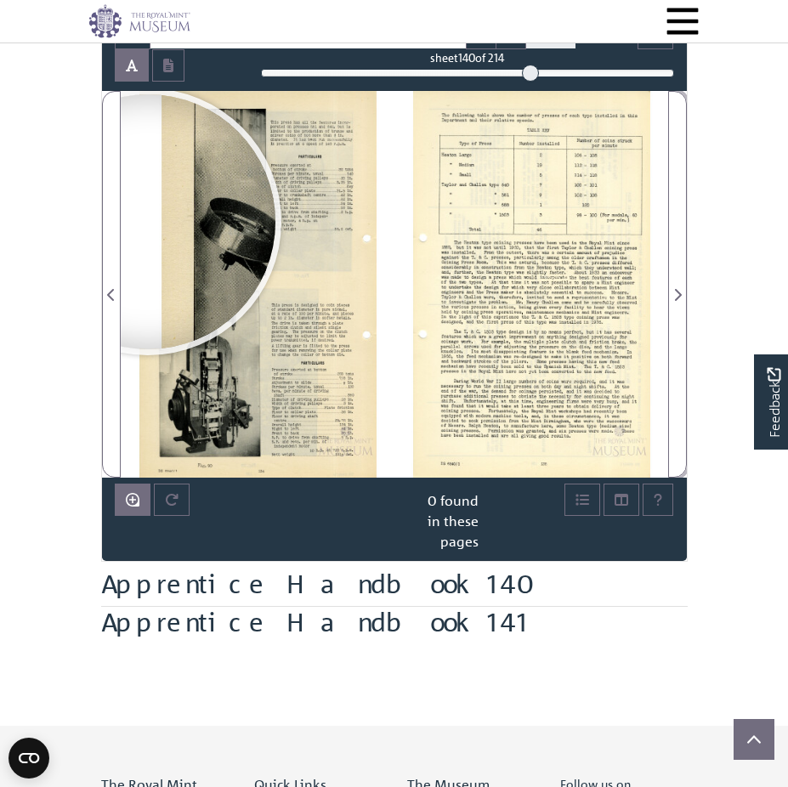
scroll to position [511, 0]
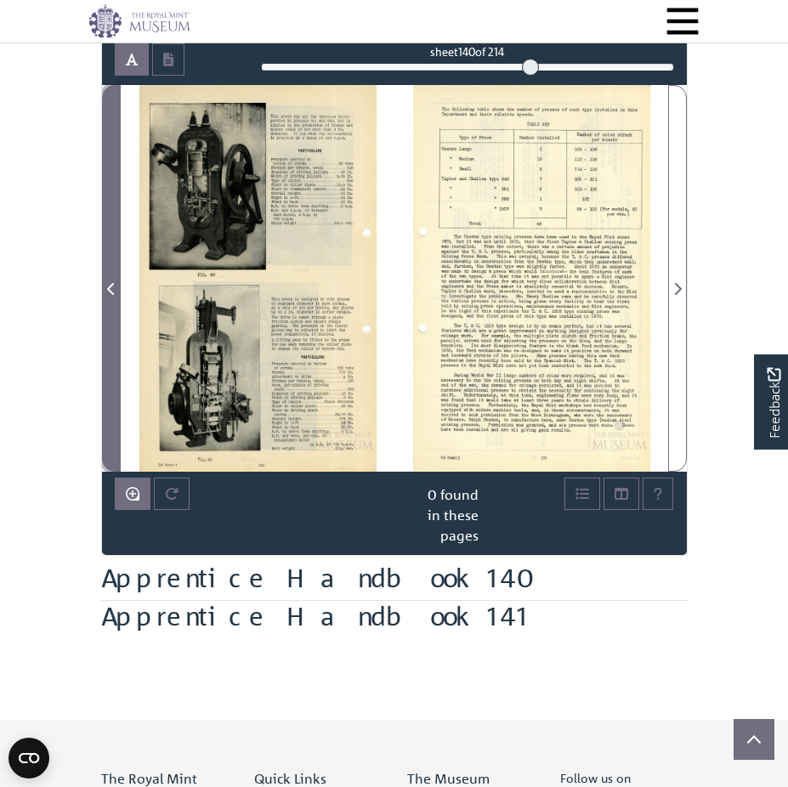
click at [109, 287] on icon "Previous Page" at bounding box center [110, 289] width 7 height 12
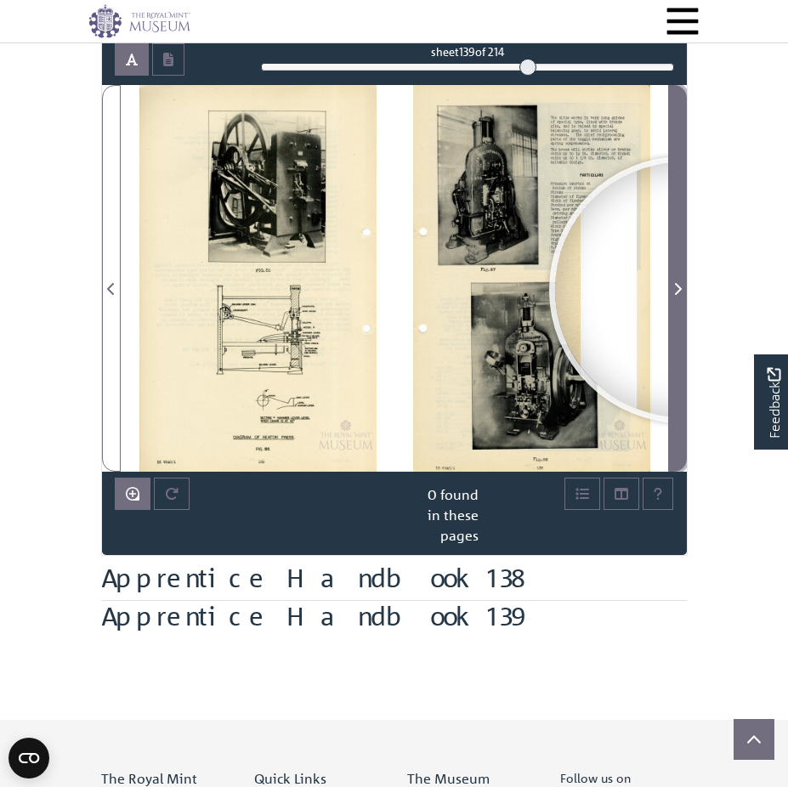
click at [683, 290] on span "Next Page" at bounding box center [677, 289] width 17 height 20
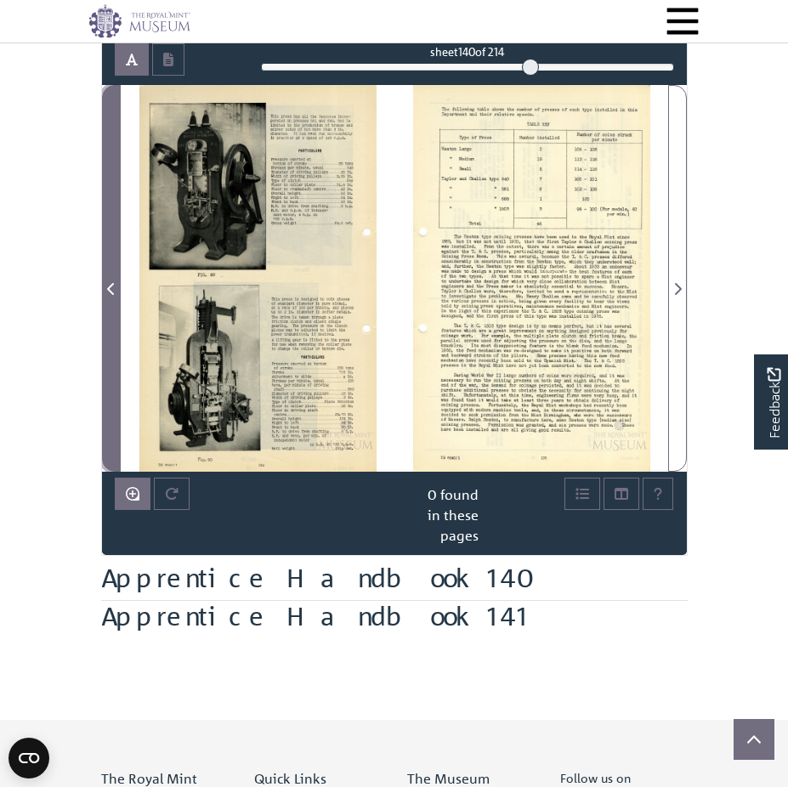
click at [113, 292] on icon "Previous Page" at bounding box center [111, 289] width 9 height 14
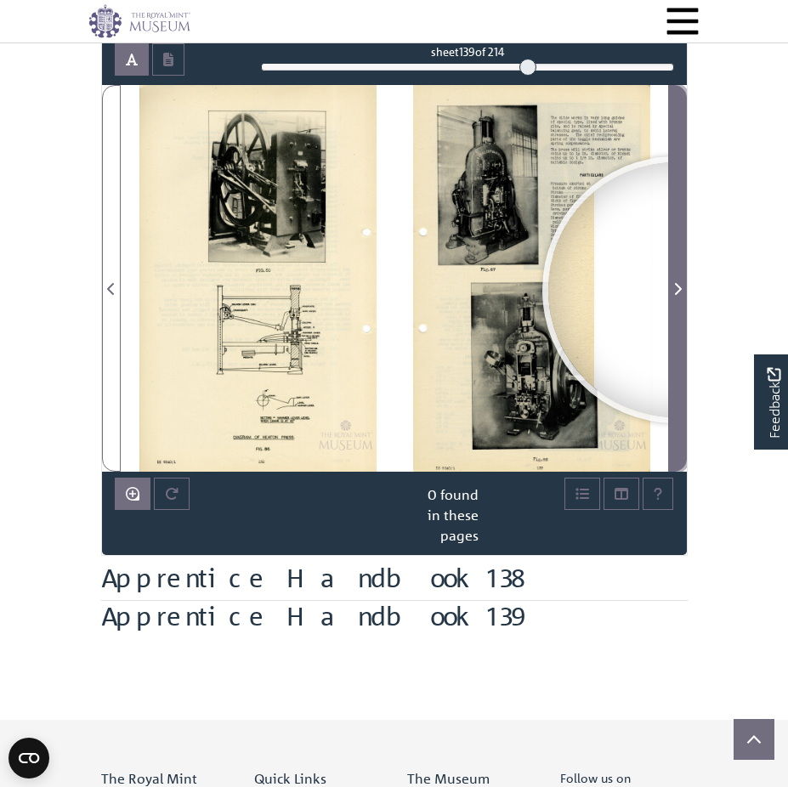
click at [676, 290] on icon "Next Page" at bounding box center [678, 289] width 9 height 14
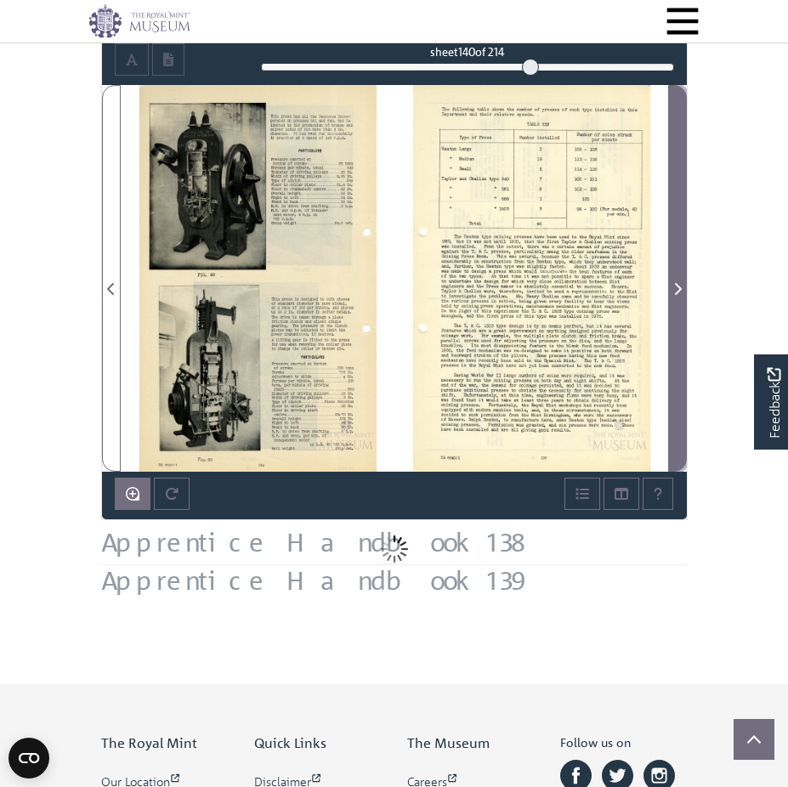
click at [676, 290] on icon "Next Page" at bounding box center [678, 289] width 9 height 14
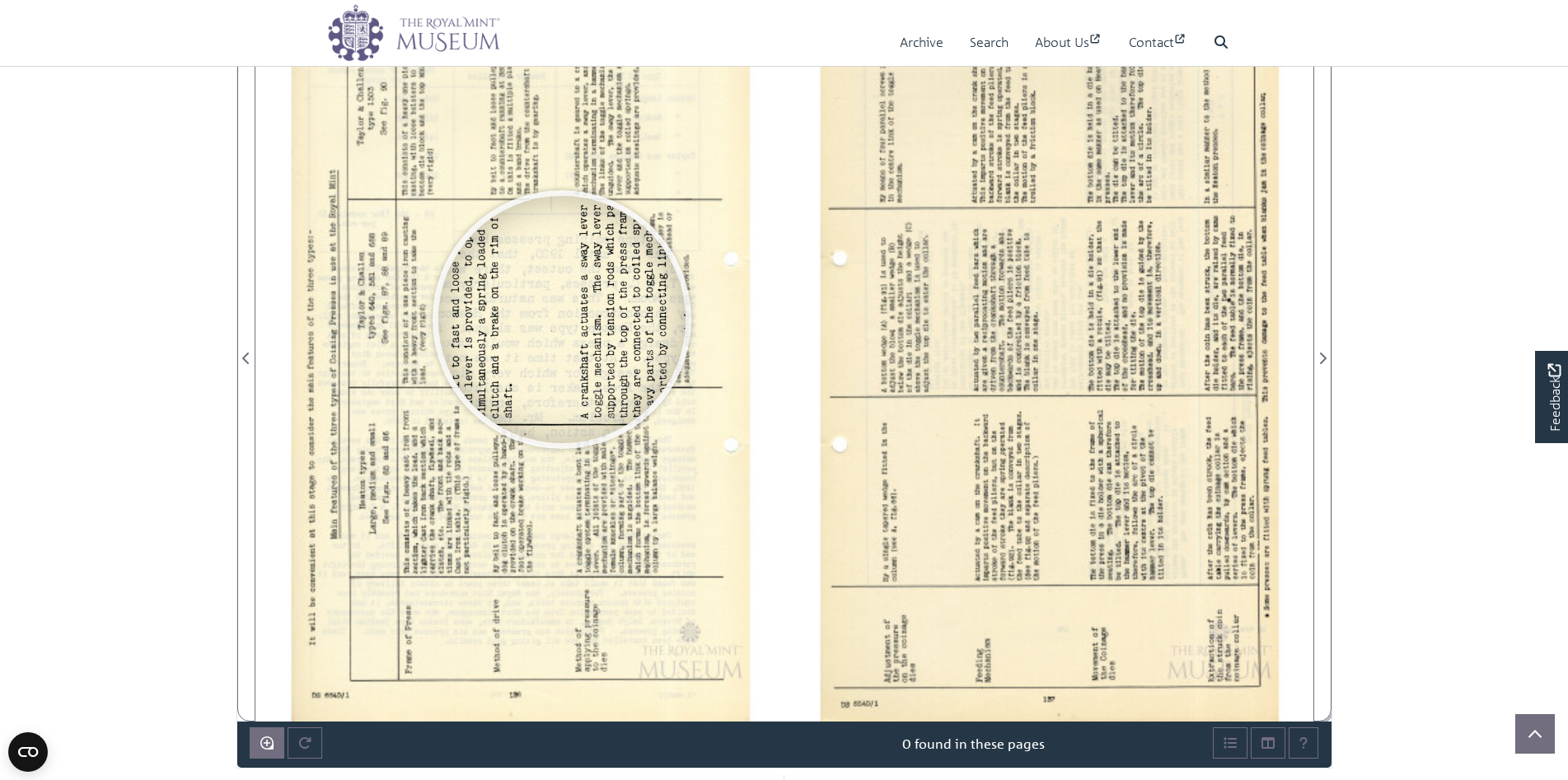
scroll to position [403, 0]
